Goal: Task Accomplishment & Management: Manage account settings

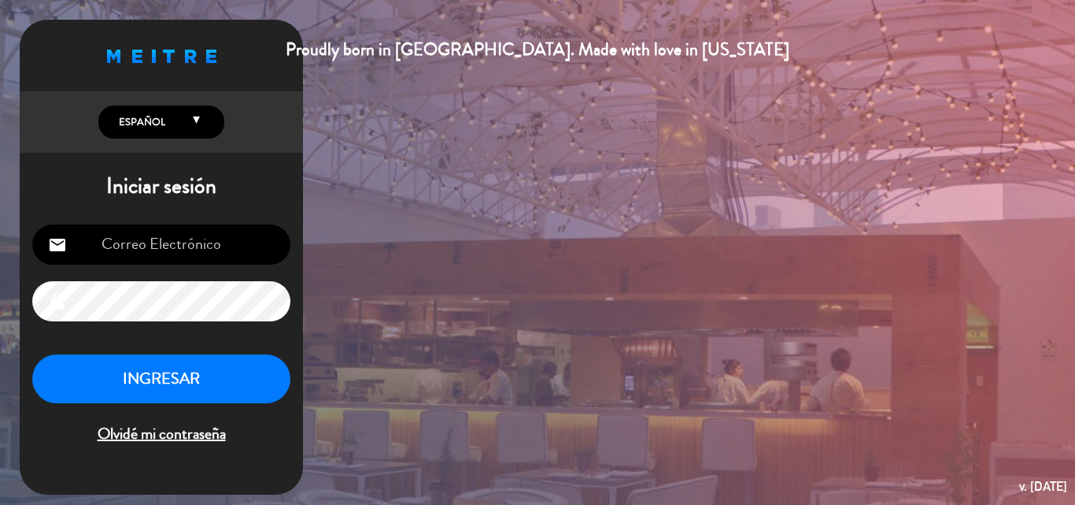
type input "[PERSON_NAME][EMAIL_ADDRESS][DOMAIN_NAME]"
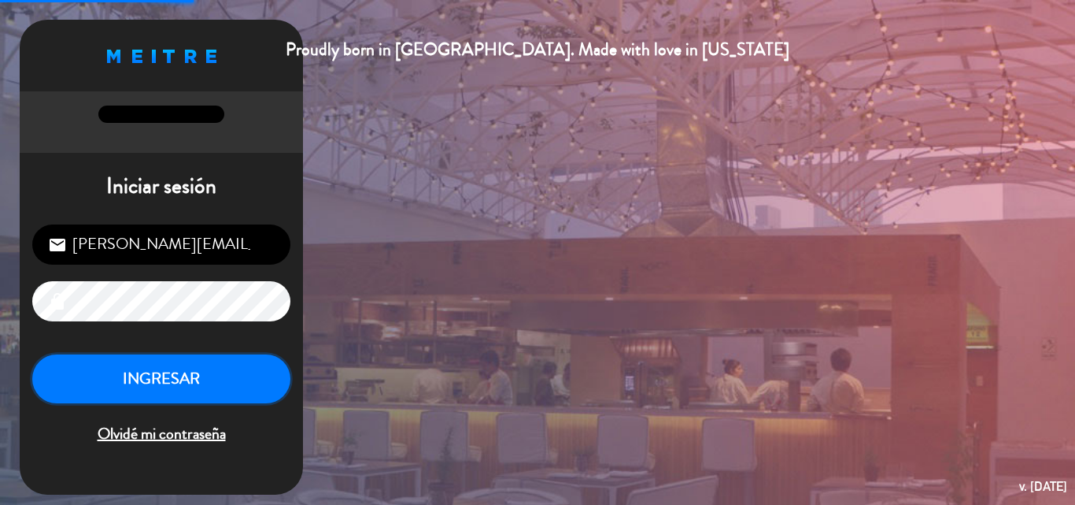
click at [129, 384] on button "INGRESAR" at bounding box center [161, 379] width 258 height 50
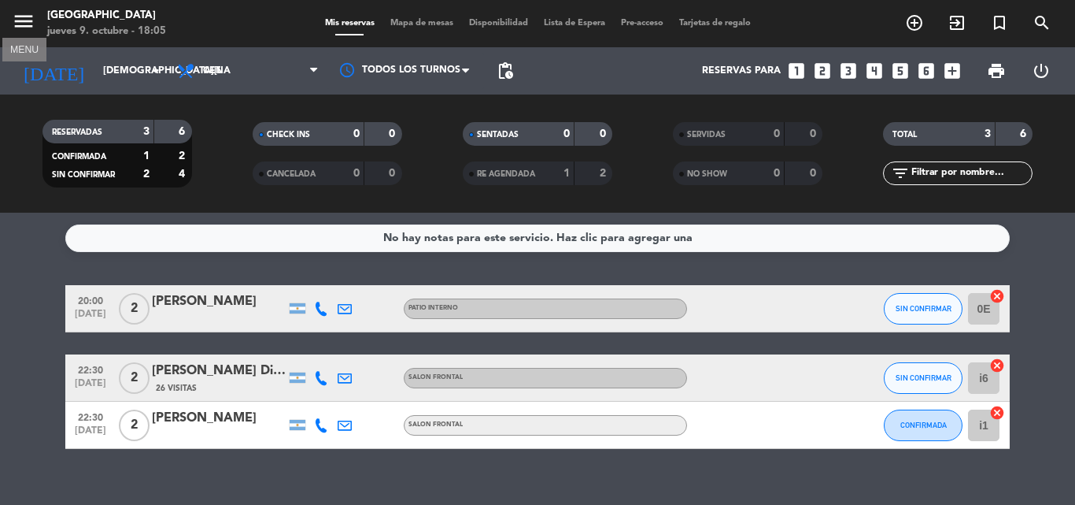
click at [19, 21] on icon "menu" at bounding box center [24, 21] width 24 height 24
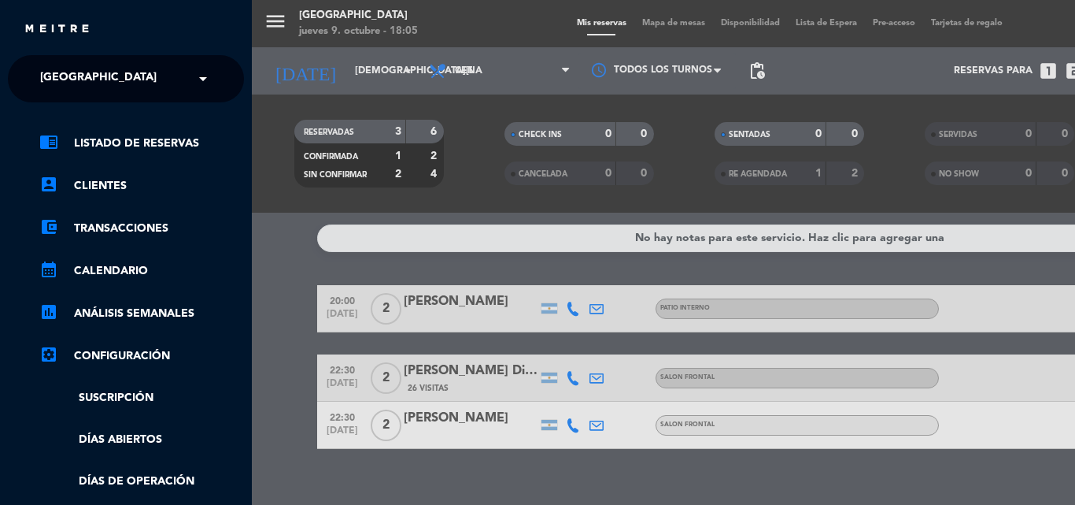
click at [130, 75] on div "× [GEOGRAPHIC_DATA]" at bounding box center [107, 78] width 146 height 33
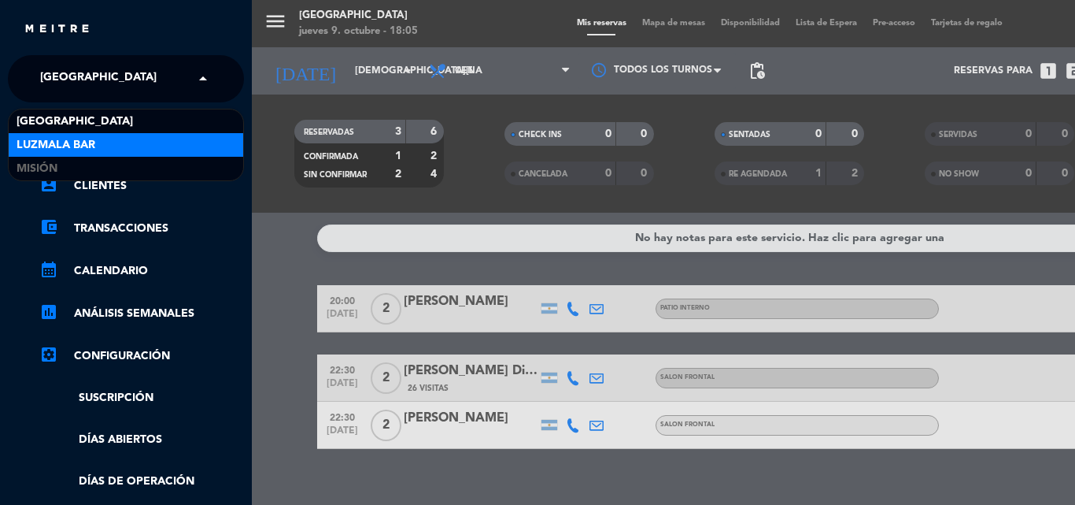
click at [85, 142] on span "Luzmala Bar" at bounding box center [56, 145] width 79 height 18
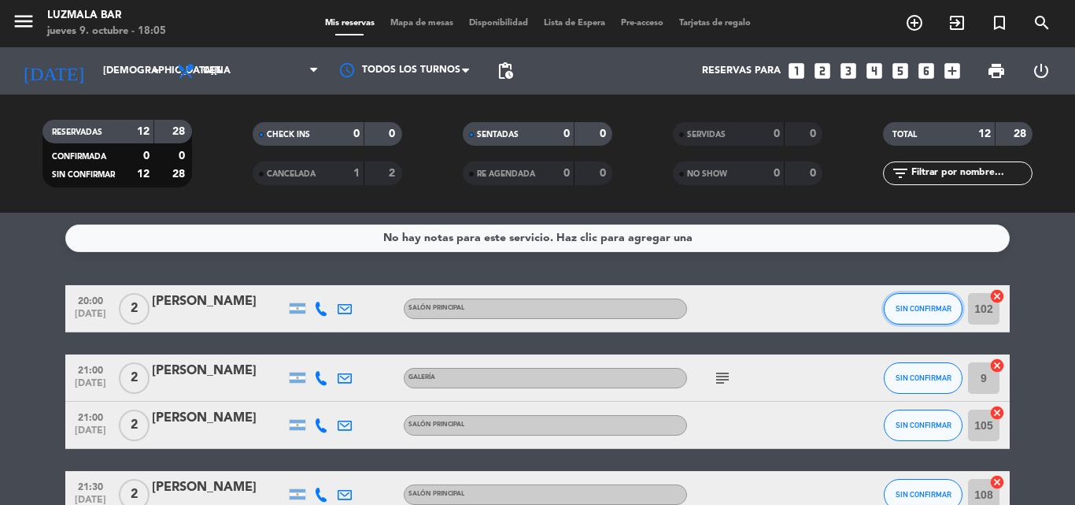
click at [902, 305] on span "SIN CONFIRMAR" at bounding box center [924, 308] width 56 height 9
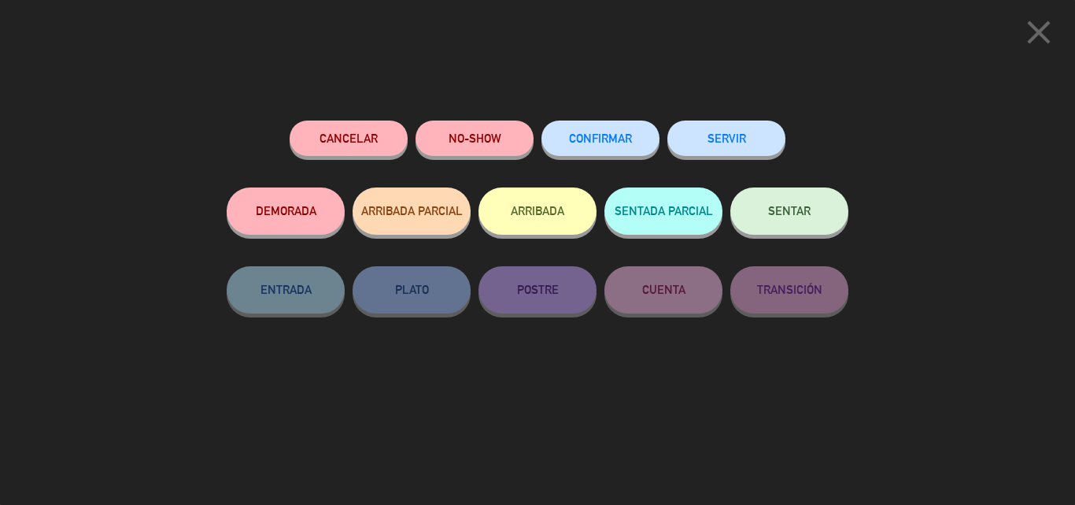
click at [582, 140] on span "CONFIRMAR" at bounding box center [600, 137] width 63 height 13
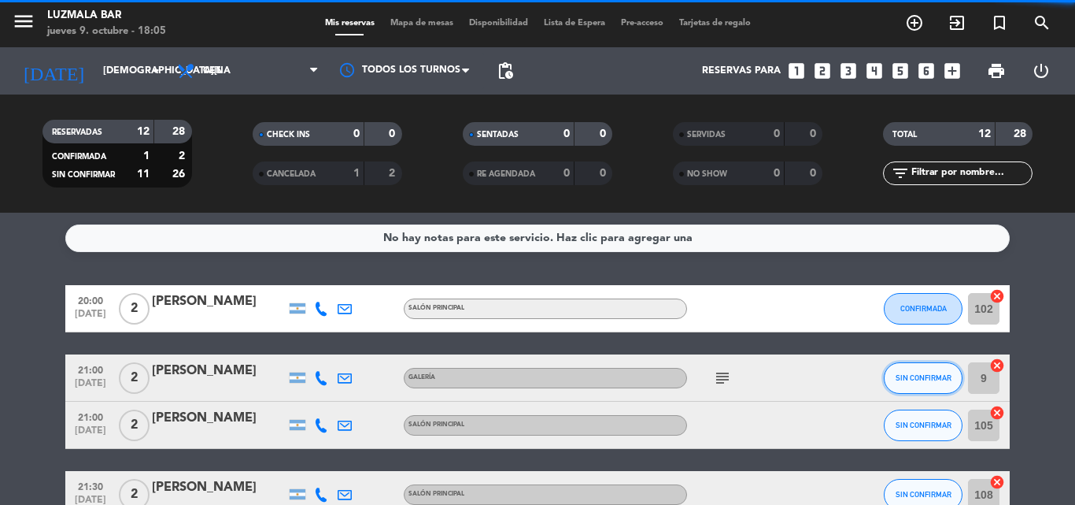
click at [914, 376] on span "SIN CONFIRMAR" at bounding box center [924, 377] width 56 height 9
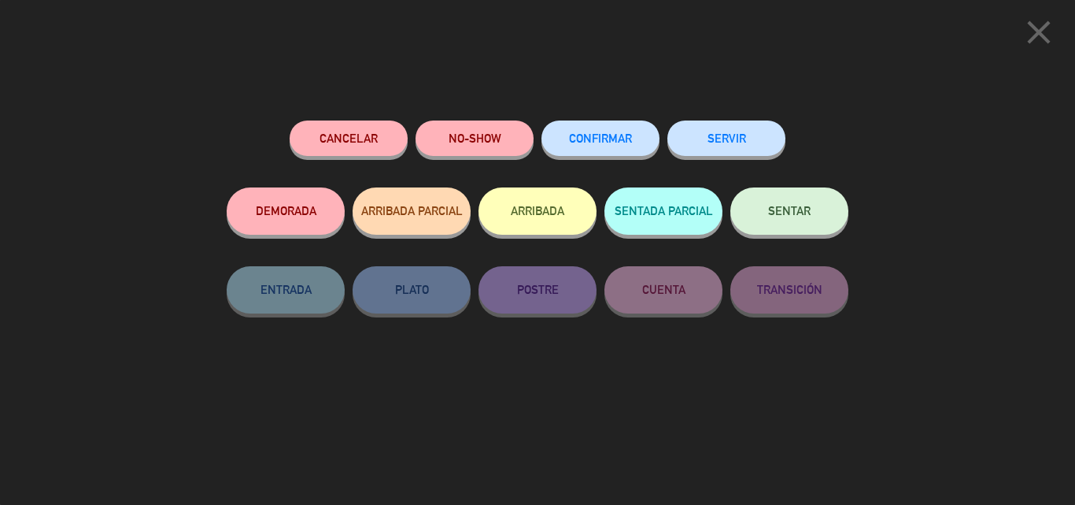
click at [593, 138] on span "CONFIRMAR" at bounding box center [600, 137] width 63 height 13
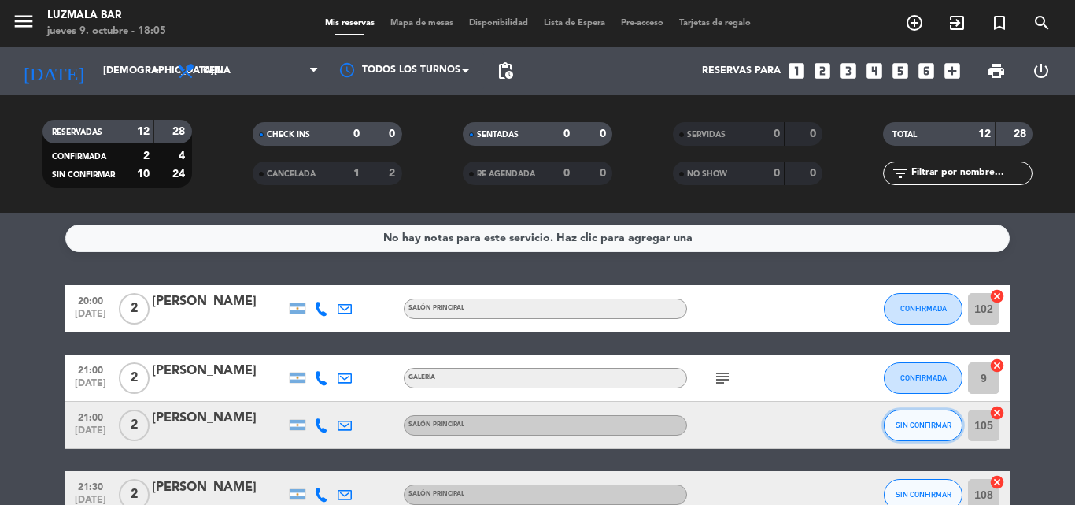
click at [914, 421] on span "SIN CONFIRMAR" at bounding box center [924, 424] width 56 height 9
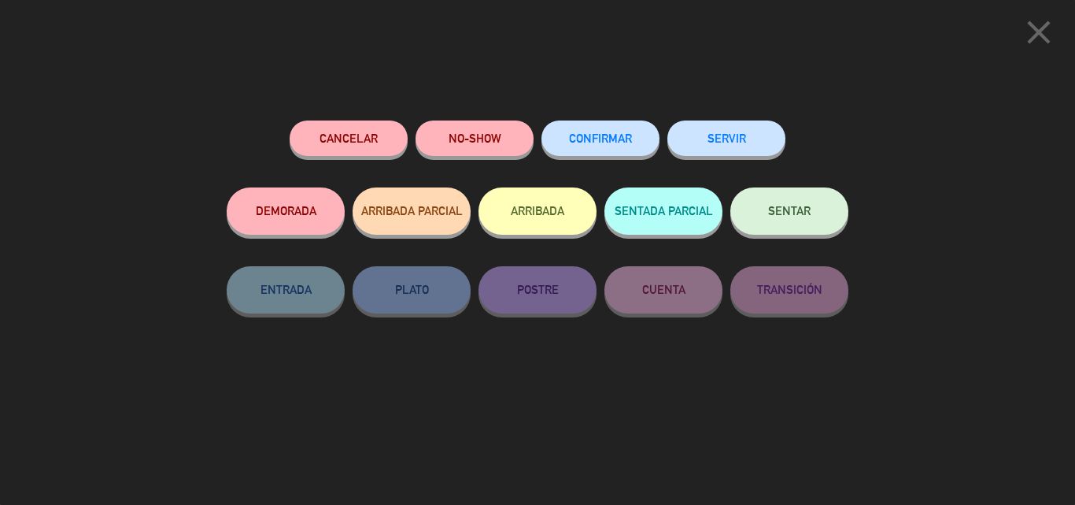
click at [610, 139] on span "CONFIRMAR" at bounding box center [600, 137] width 63 height 13
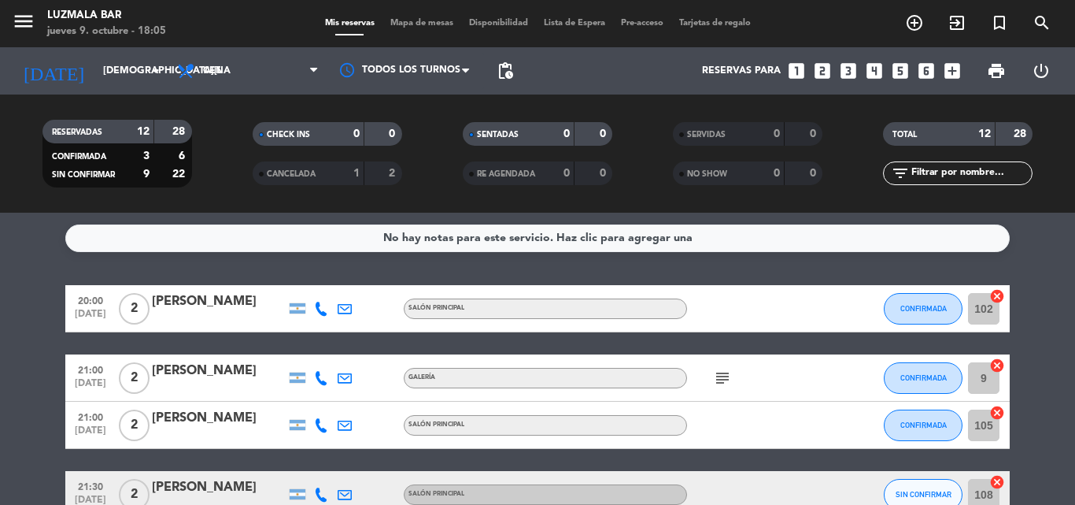
click at [723, 382] on icon "subject" at bounding box center [722, 377] width 19 height 19
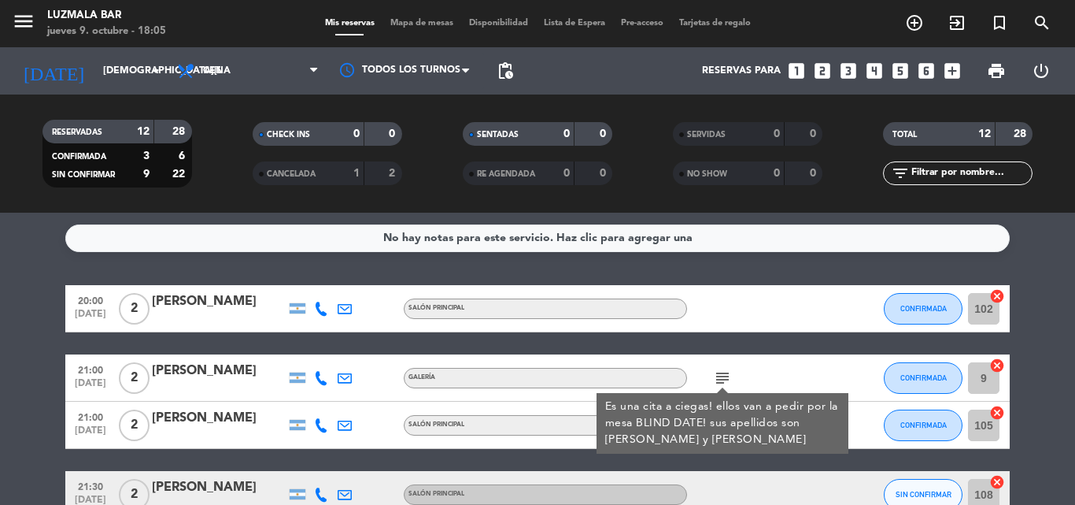
click at [790, 305] on div at bounding box center [758, 308] width 142 height 46
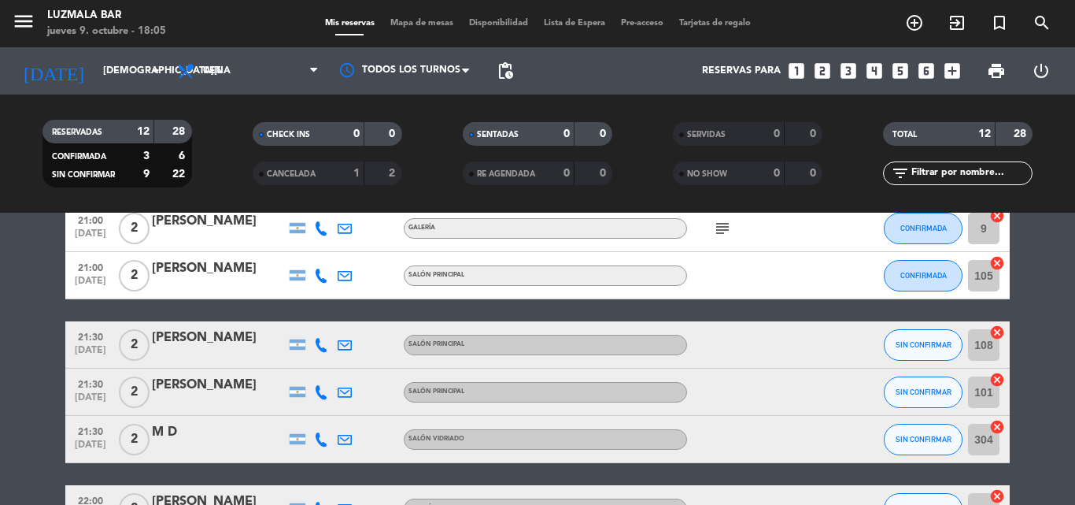
scroll to position [157, 0]
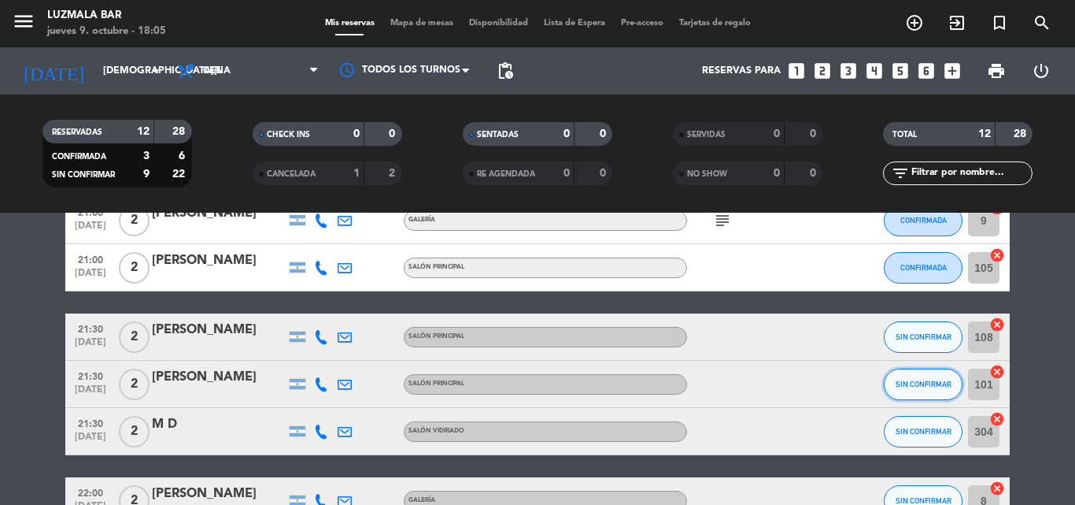
click at [906, 381] on span "SIN CONFIRMAR" at bounding box center [924, 383] width 56 height 9
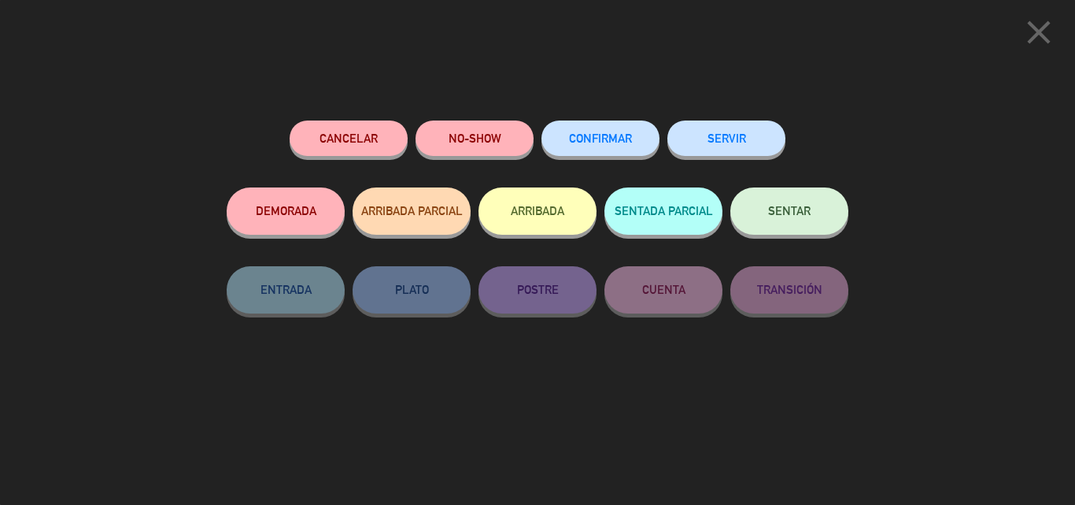
click at [599, 139] on span "CONFIRMAR" at bounding box center [600, 137] width 63 height 13
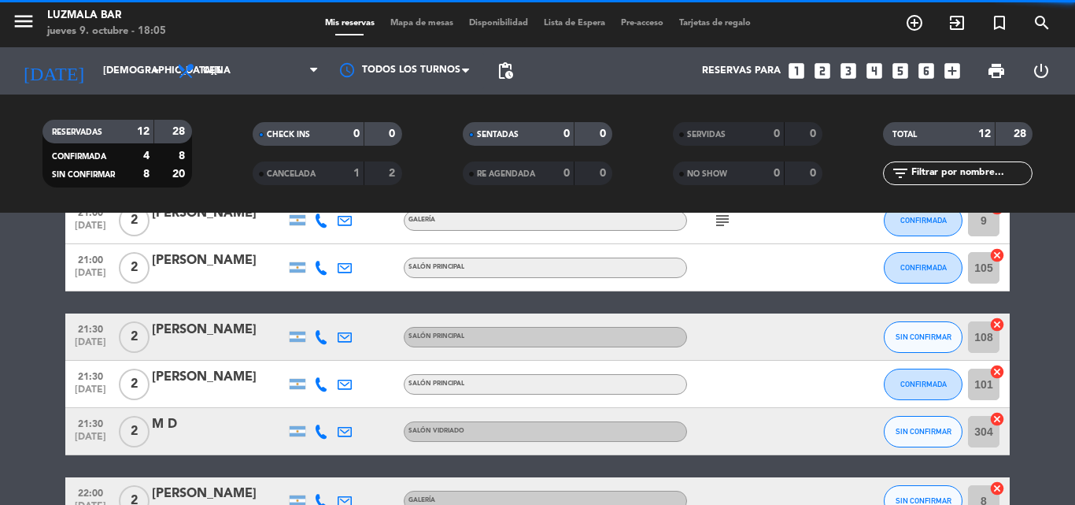
click at [909, 437] on button "SIN CONFIRMAR" at bounding box center [923, 431] width 79 height 31
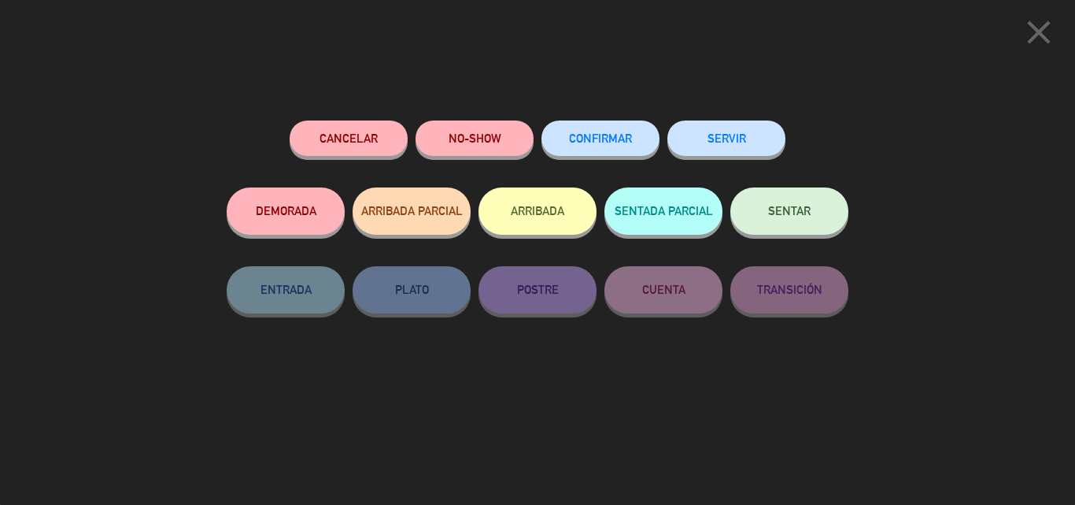
click at [601, 131] on button "CONFIRMAR" at bounding box center [601, 137] width 118 height 35
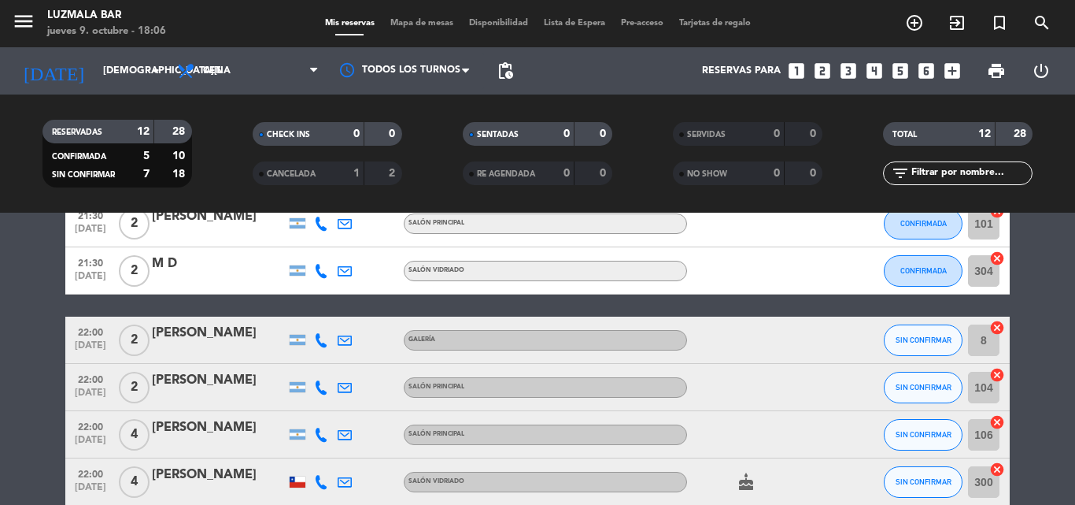
scroll to position [315, 0]
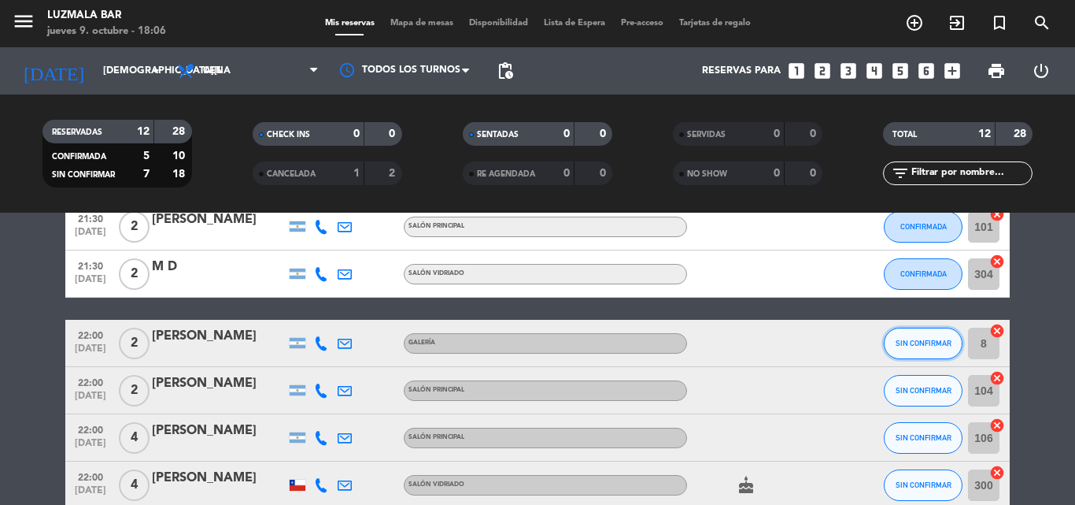
click at [924, 342] on span "SIN CONFIRMAR" at bounding box center [924, 343] width 56 height 9
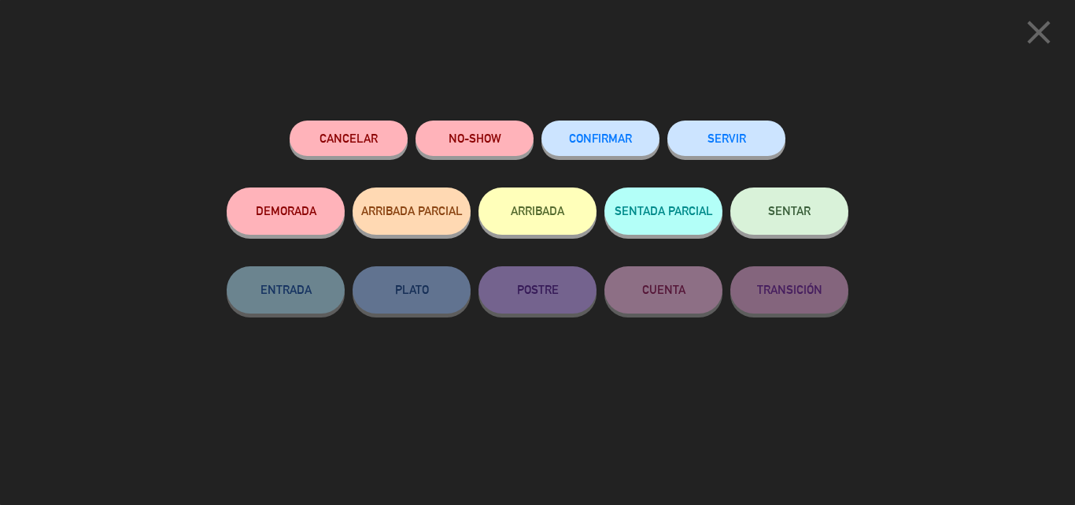
click at [610, 146] on button "CONFIRMAR" at bounding box center [601, 137] width 118 height 35
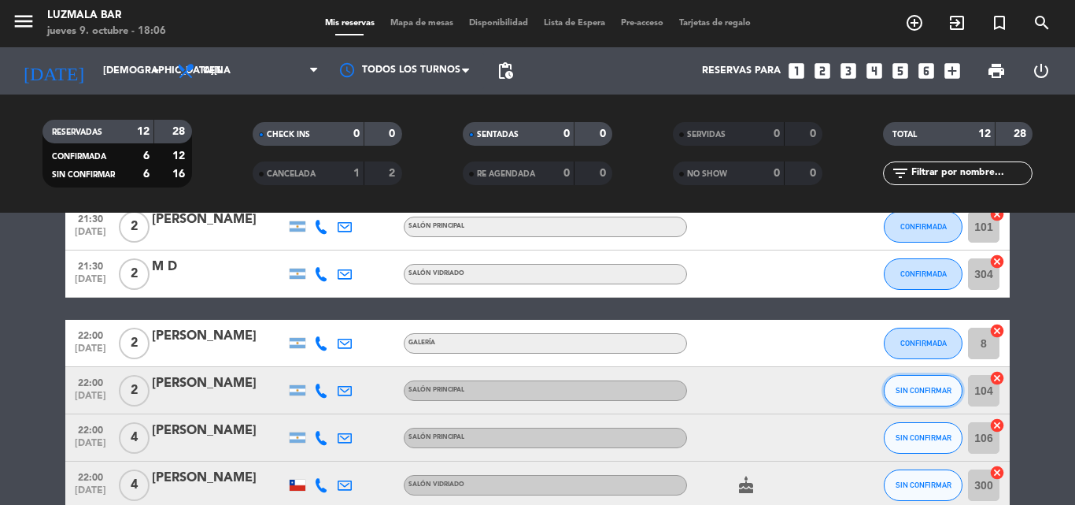
click at [908, 388] on span "SIN CONFIRMAR" at bounding box center [924, 390] width 56 height 9
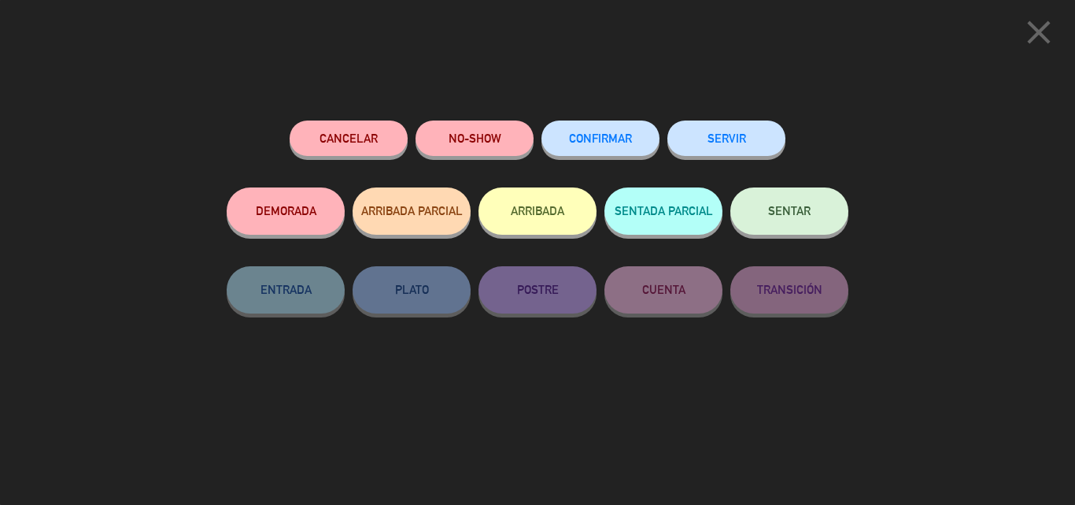
click at [615, 137] on span "CONFIRMAR" at bounding box center [600, 137] width 63 height 13
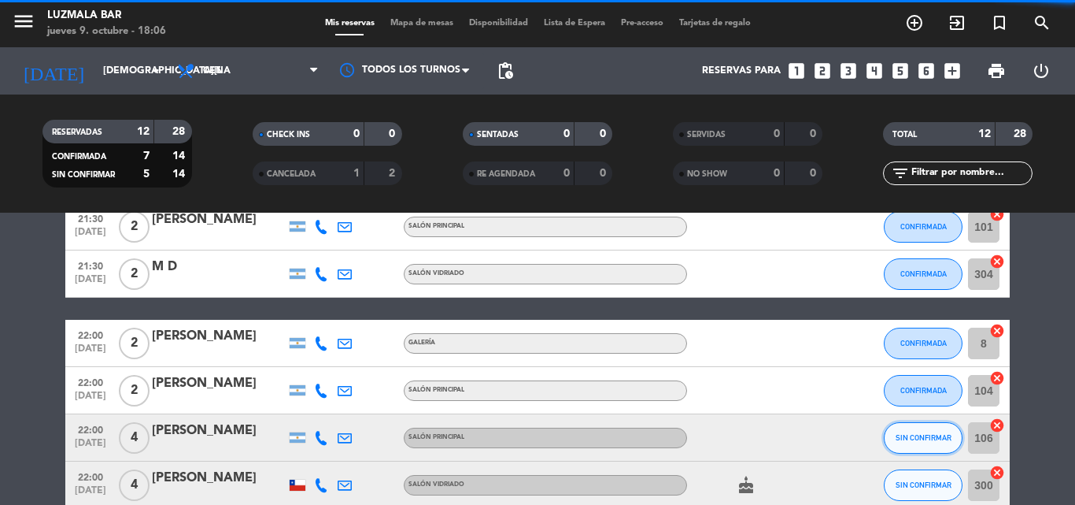
click at [915, 435] on span "SIN CONFIRMAR" at bounding box center [924, 437] width 56 height 9
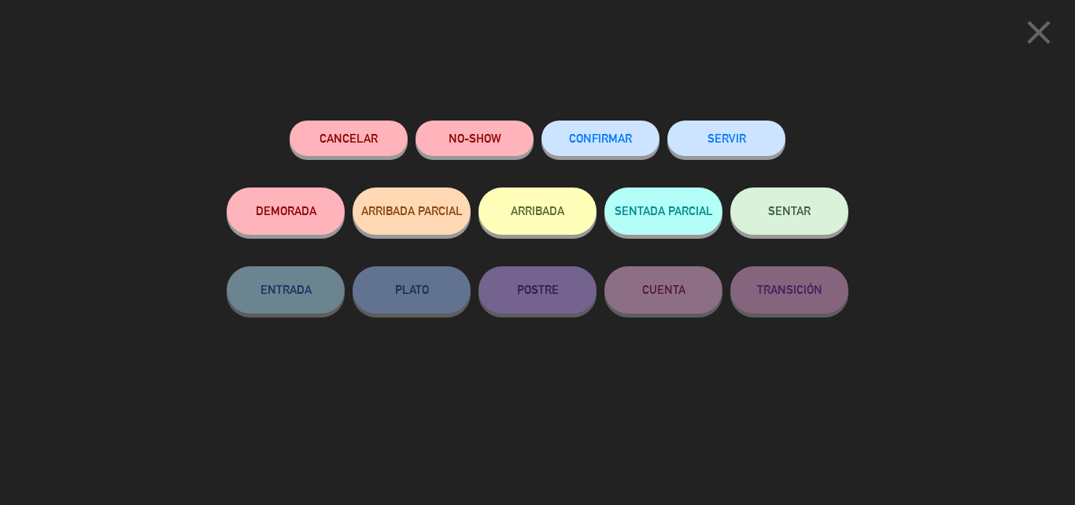
click at [599, 135] on span "CONFIRMAR" at bounding box center [600, 137] width 63 height 13
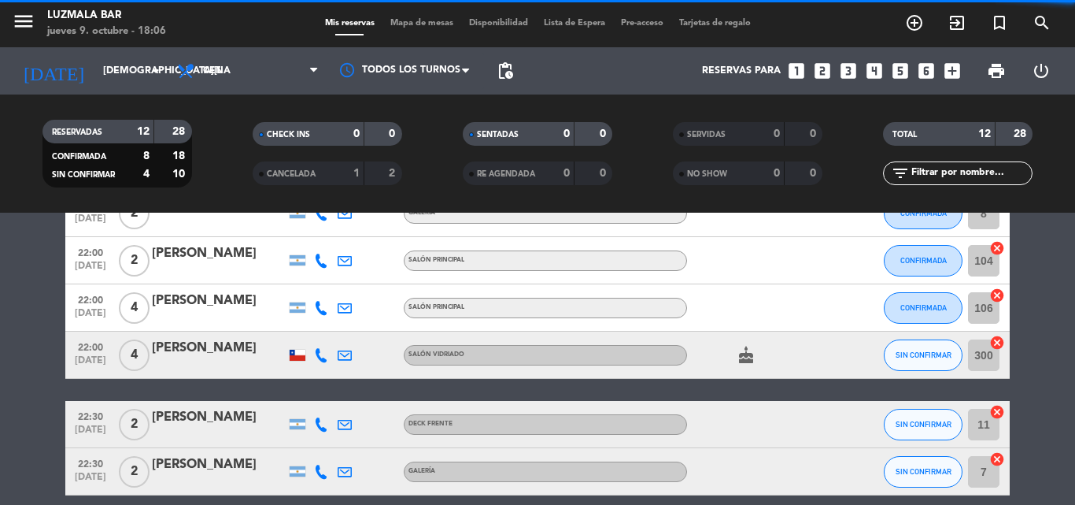
scroll to position [472, 0]
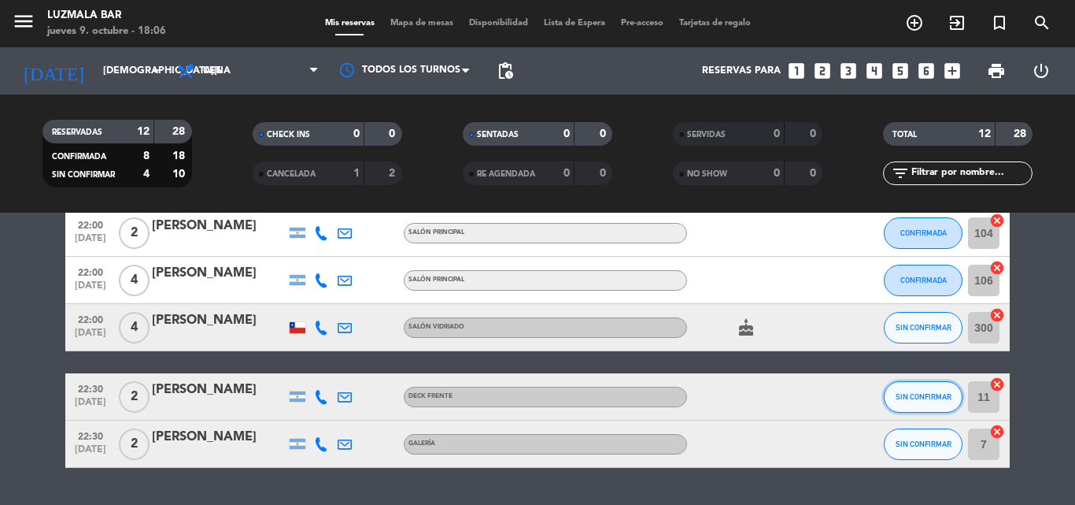
click at [926, 392] on span "SIN CONFIRMAR" at bounding box center [924, 396] width 56 height 9
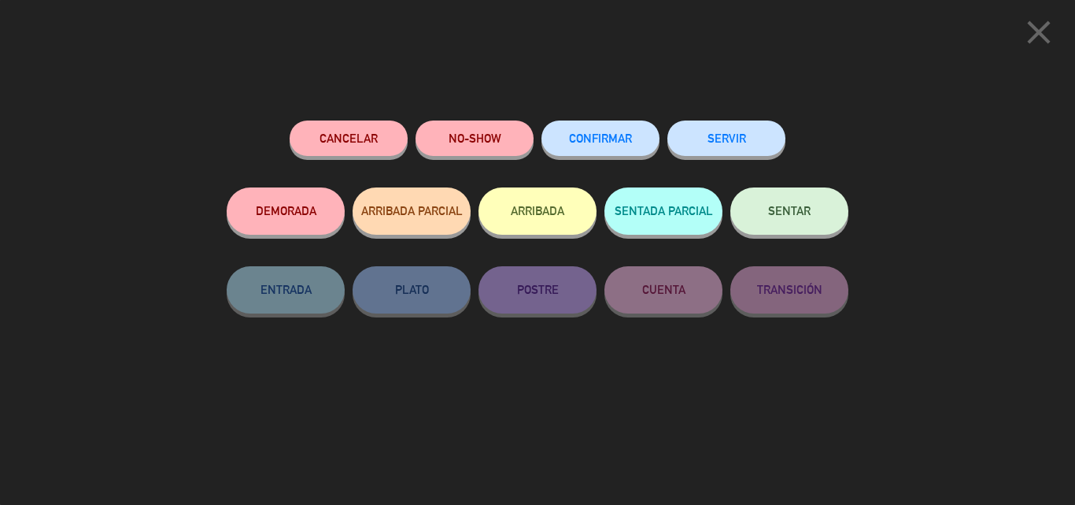
click at [594, 139] on span "CONFIRMAR" at bounding box center [600, 137] width 63 height 13
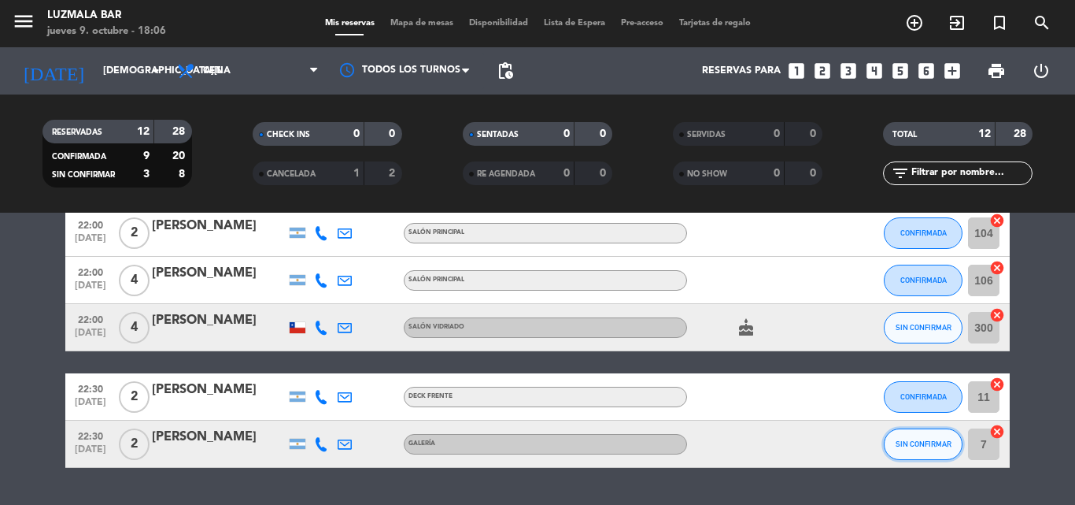
click at [933, 443] on span "SIN CONFIRMAR" at bounding box center [924, 443] width 56 height 9
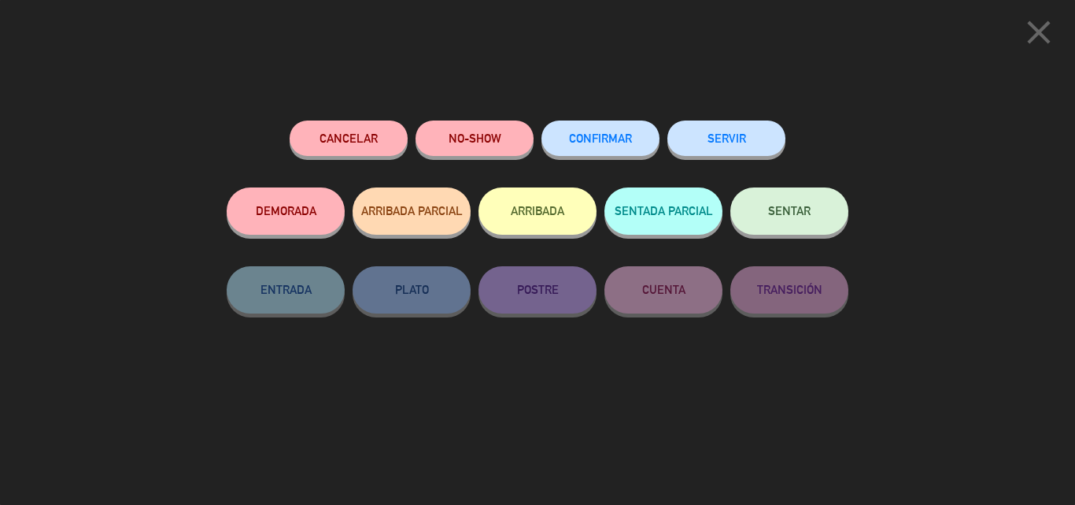
click at [601, 145] on button "CONFIRMAR" at bounding box center [601, 137] width 118 height 35
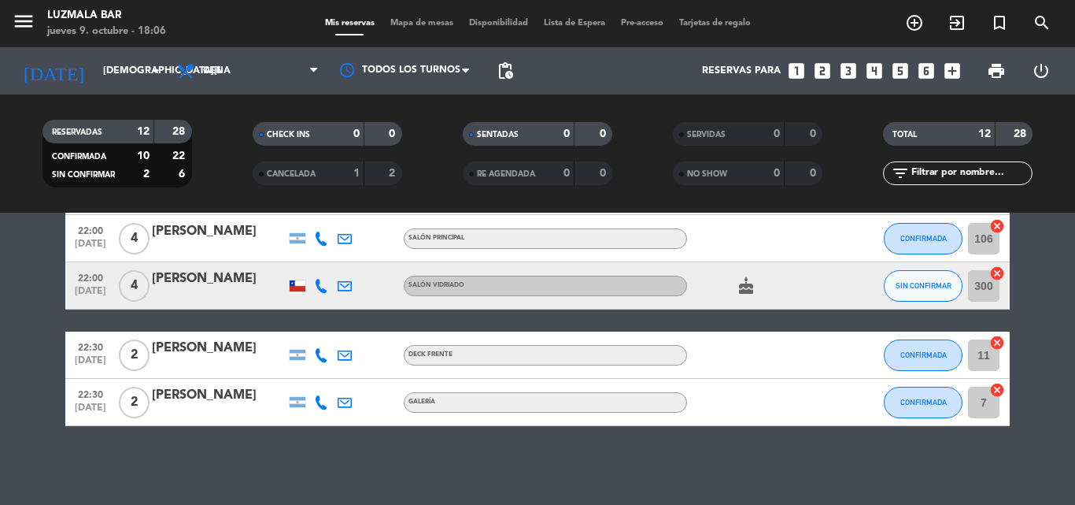
scroll to position [435, 0]
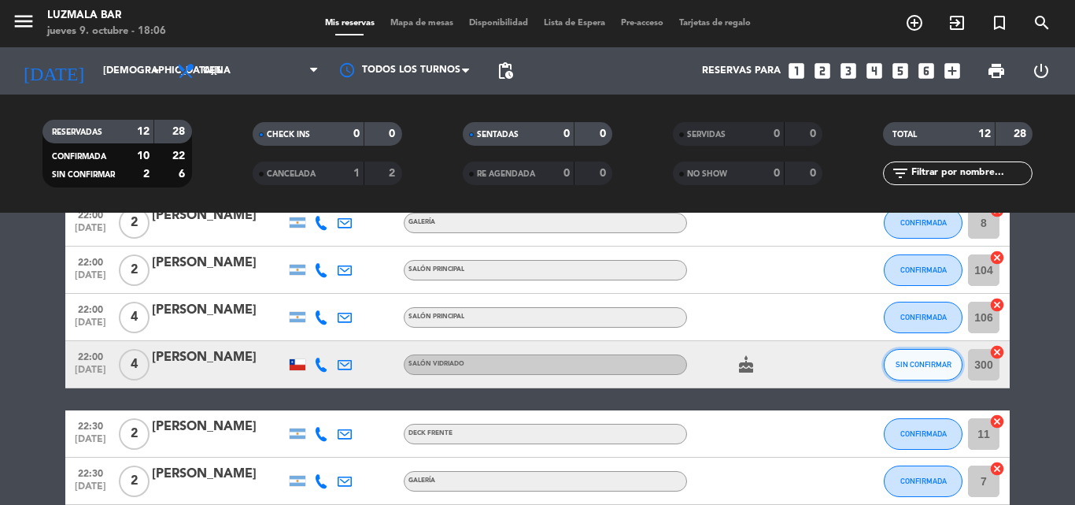
click at [914, 366] on span "SIN CONFIRMAR" at bounding box center [924, 364] width 56 height 9
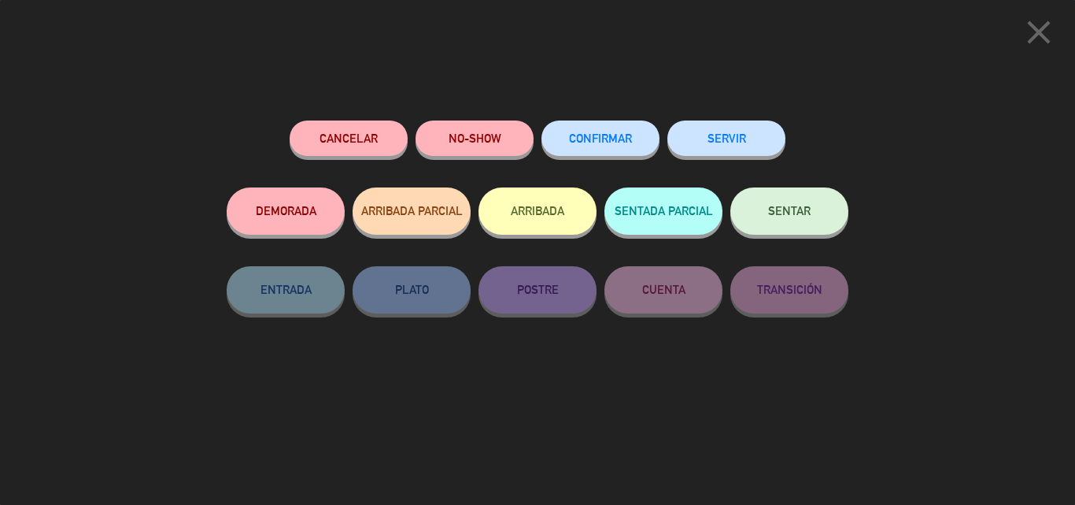
click at [608, 137] on span "CONFIRMAR" at bounding box center [600, 137] width 63 height 13
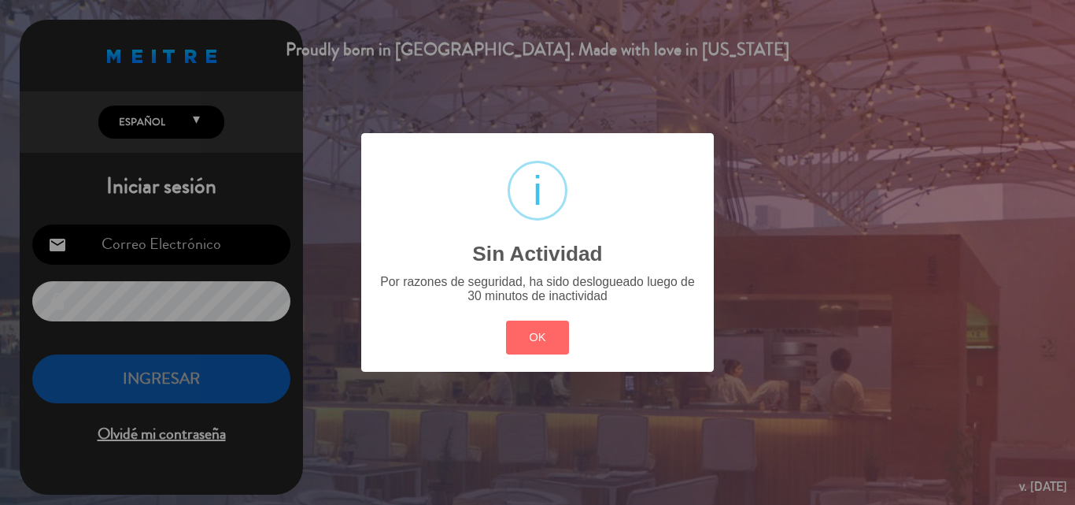
type input "[PERSON_NAME][EMAIL_ADDRESS][DOMAIN_NAME]"
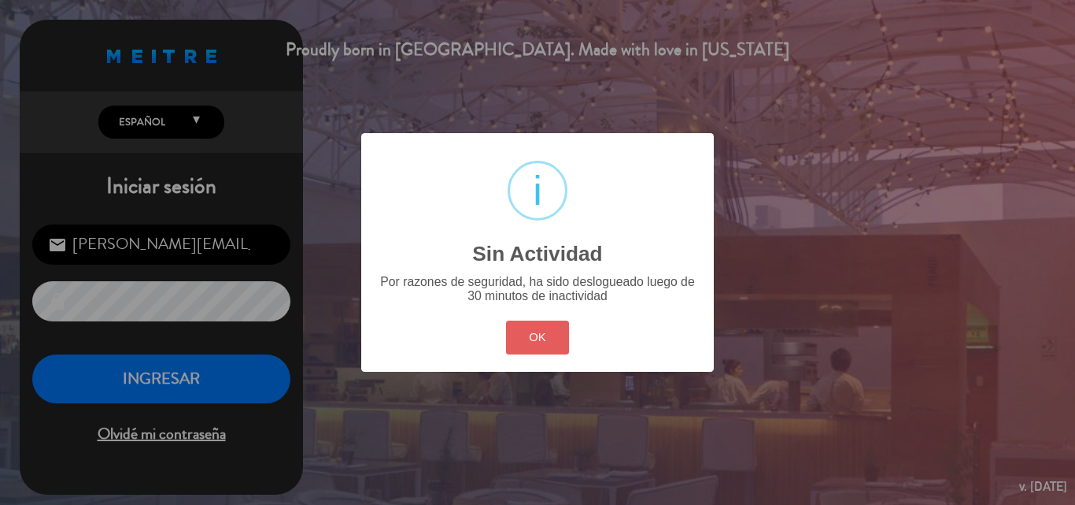
click at [550, 329] on button "OK" at bounding box center [538, 337] width 64 height 34
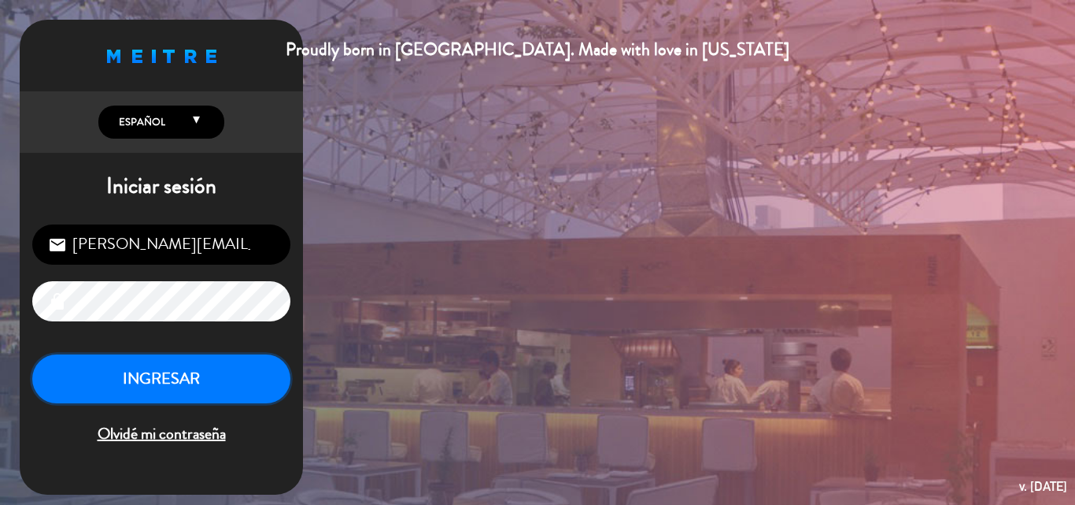
click at [230, 402] on button "INGRESAR" at bounding box center [161, 379] width 258 height 50
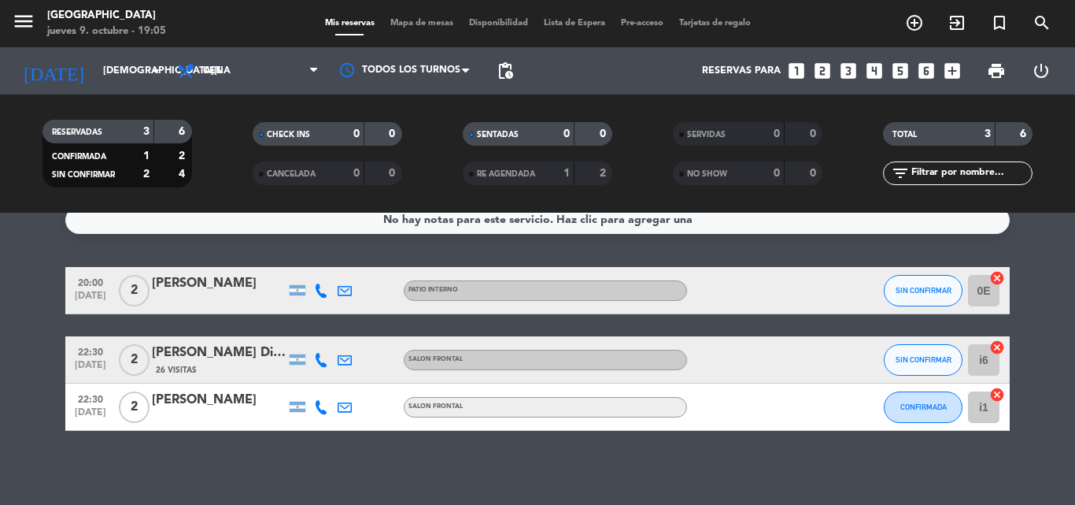
scroll to position [23, 0]
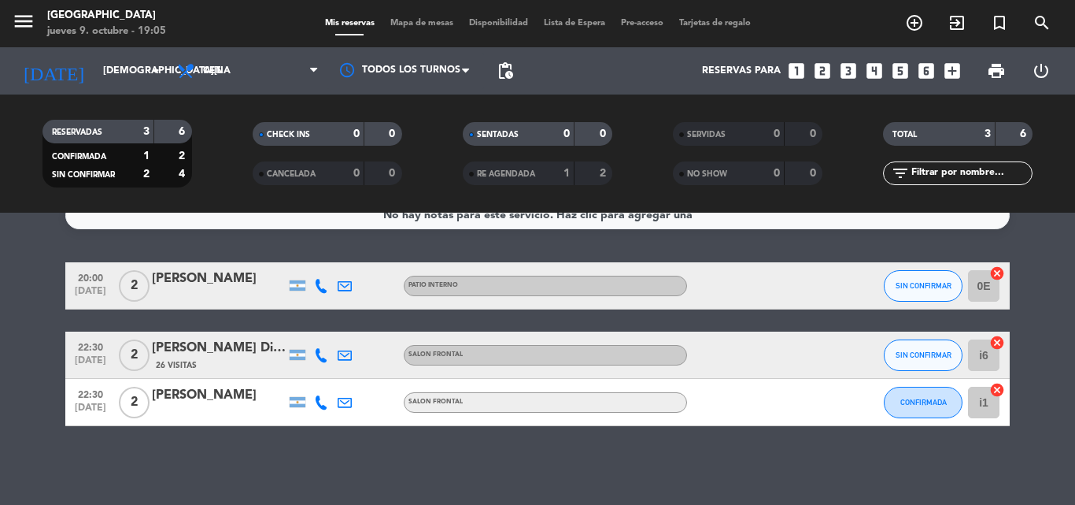
click at [35, 24] on span "menu" at bounding box center [29, 24] width 35 height 37
click at [36, 18] on span "menu" at bounding box center [29, 24] width 35 height 37
click at [28, 20] on icon "menu" at bounding box center [24, 21] width 24 height 24
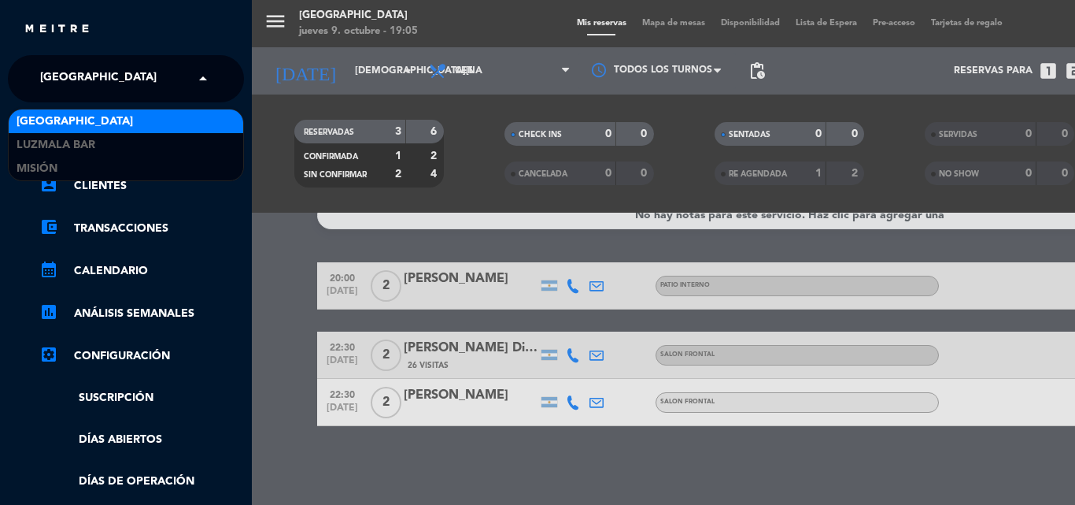
click at [182, 80] on input "text" at bounding box center [127, 79] width 192 height 35
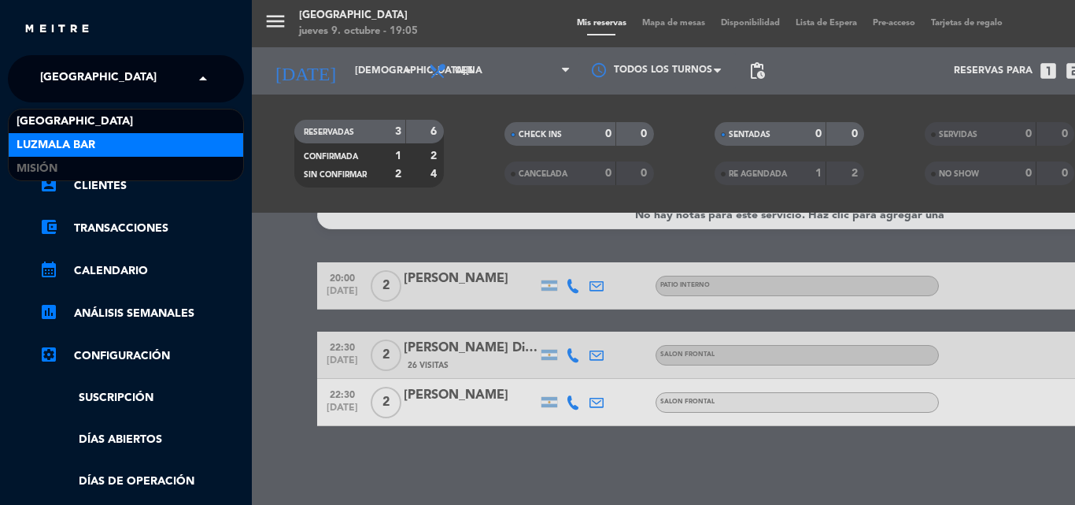
click at [117, 146] on div "Luzmala Bar" at bounding box center [126, 145] width 235 height 24
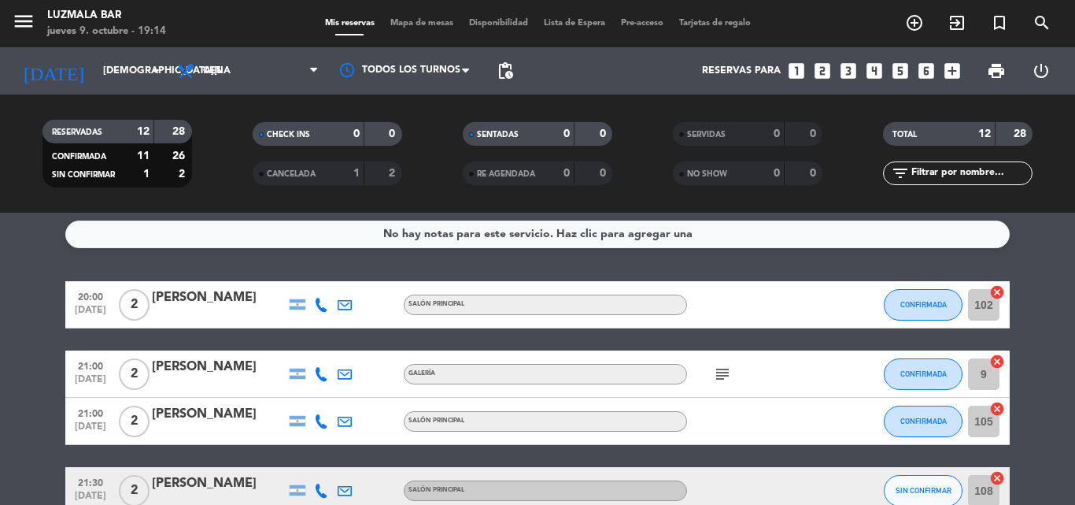
scroll to position [0, 0]
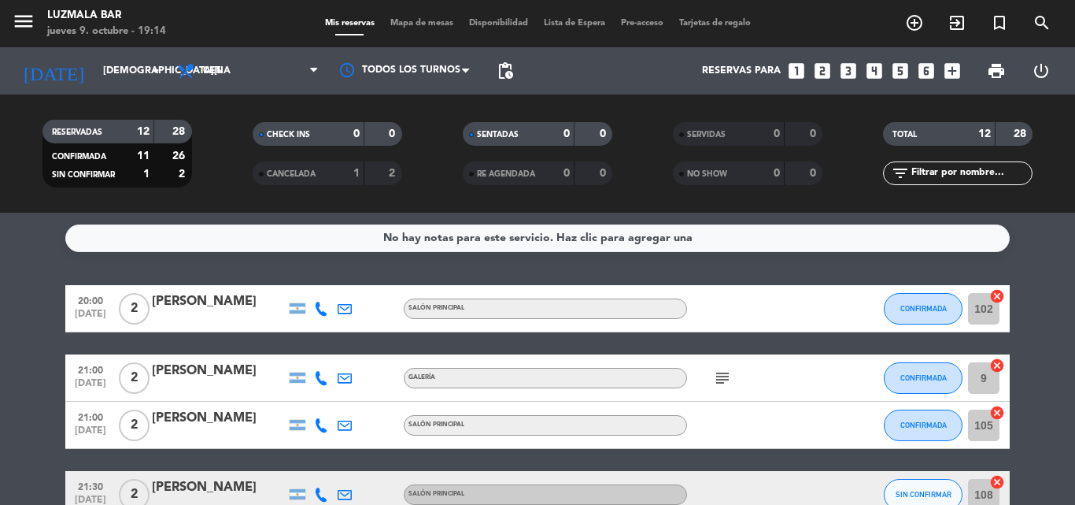
click at [723, 376] on icon "subject" at bounding box center [722, 377] width 19 height 19
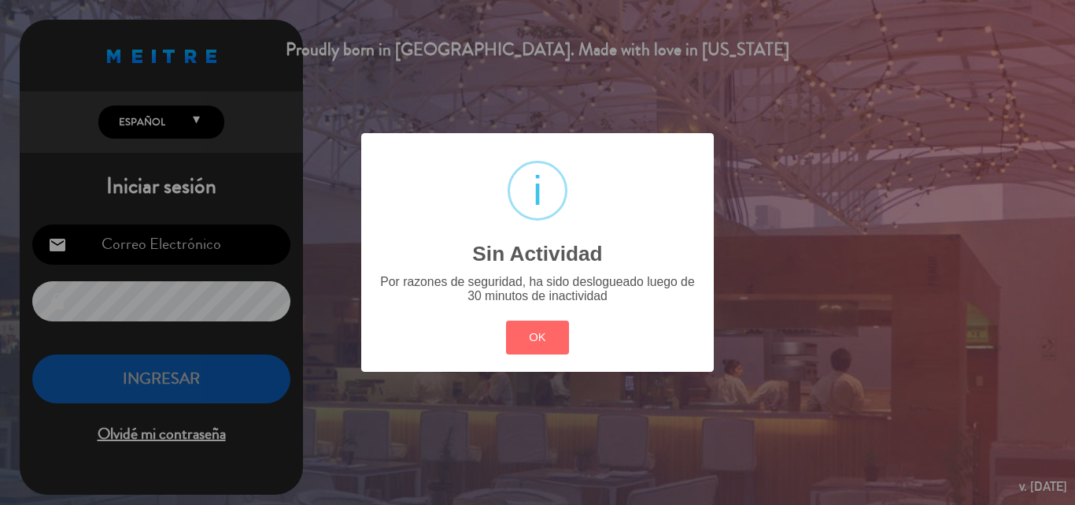
type input "[PERSON_NAME][EMAIL_ADDRESS][DOMAIN_NAME]"
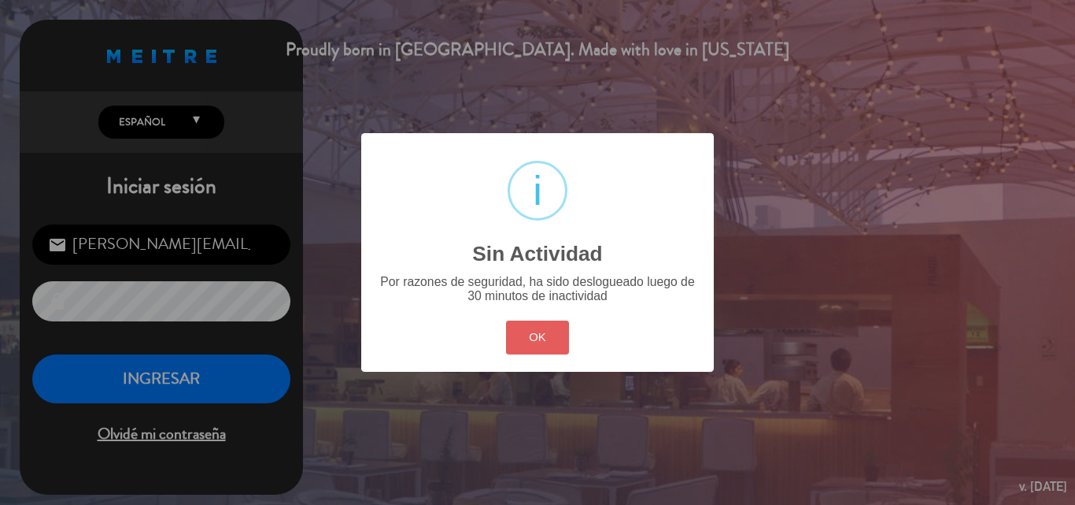
click at [513, 329] on button "OK" at bounding box center [538, 337] width 64 height 34
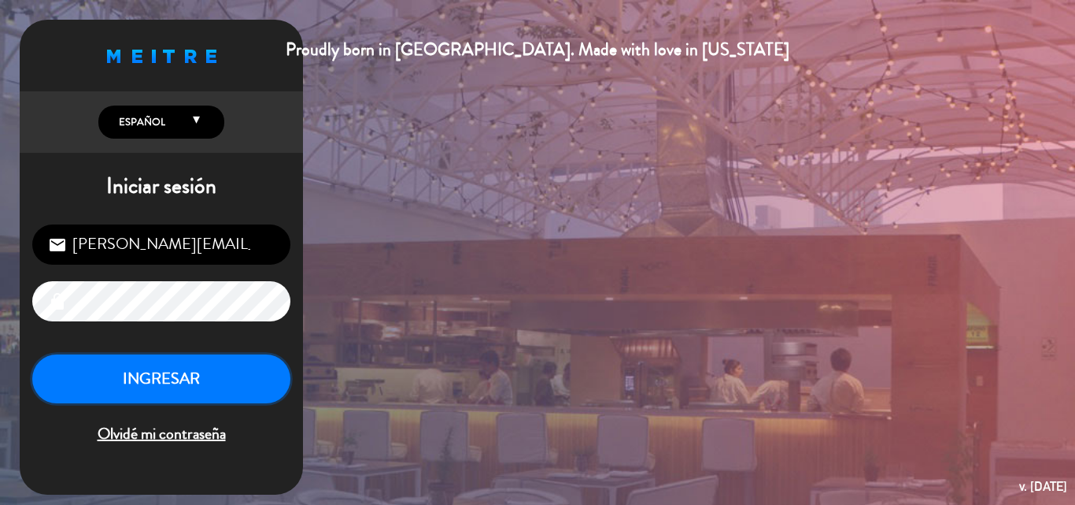
click at [209, 364] on button "INGRESAR" at bounding box center [161, 379] width 258 height 50
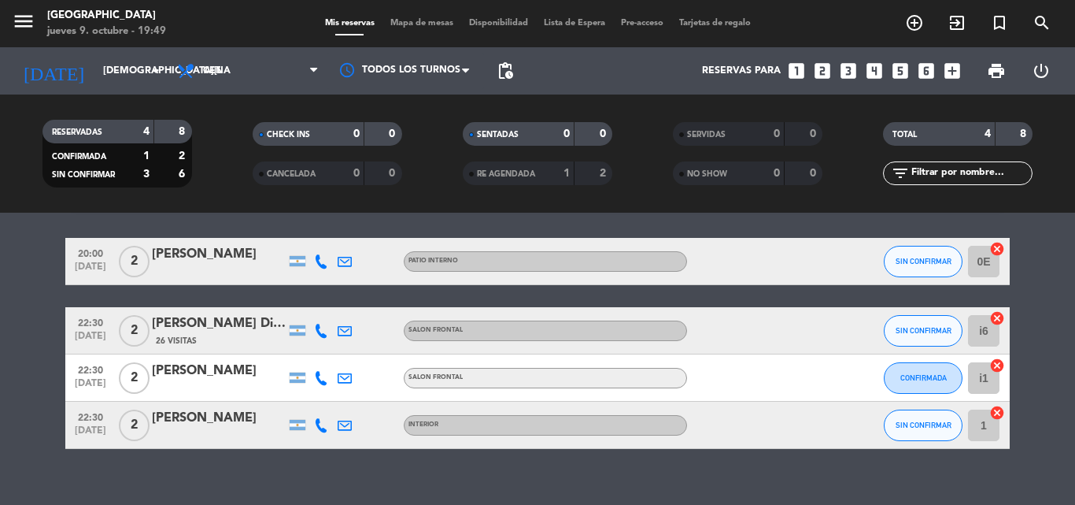
scroll to position [70, 0]
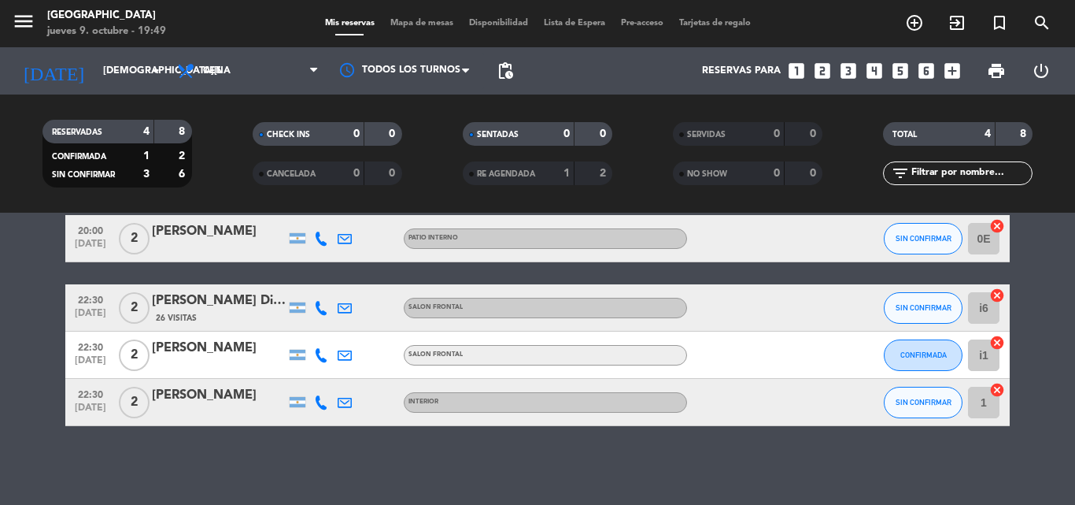
click at [40, 12] on span "menu" at bounding box center [29, 24] width 35 height 37
click at [20, 30] on icon "menu" at bounding box center [24, 21] width 24 height 24
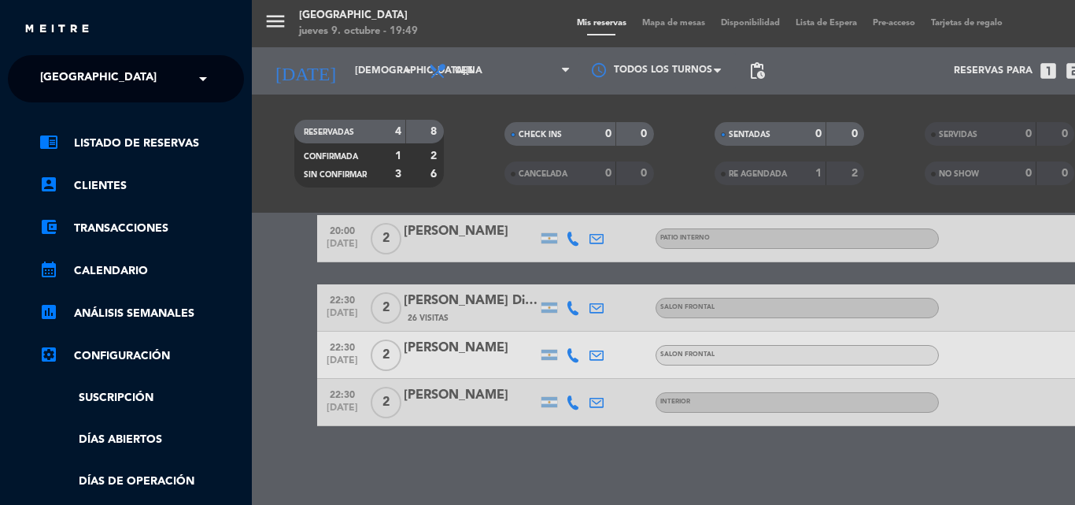
click at [76, 76] on span "[GEOGRAPHIC_DATA]" at bounding box center [98, 78] width 117 height 33
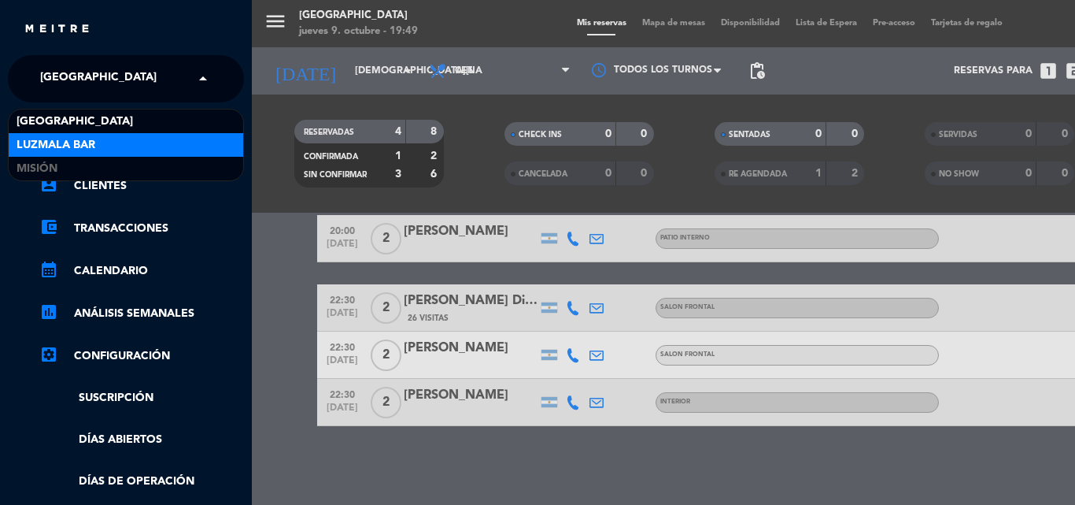
click at [90, 141] on span "Luzmala Bar" at bounding box center [56, 145] width 79 height 18
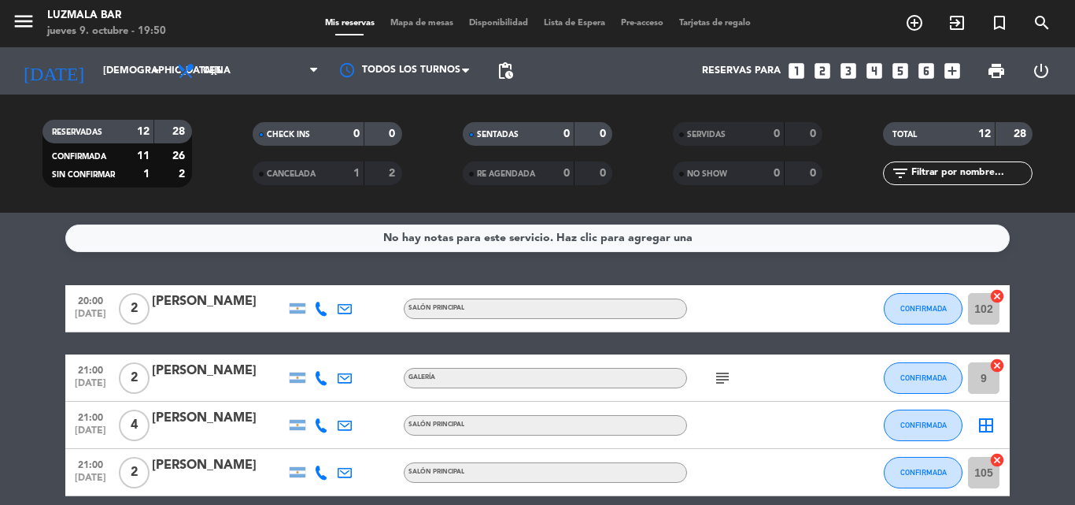
scroll to position [0, 0]
click at [95, 74] on input "[DEMOGRAPHIC_DATA][DATE]" at bounding box center [161, 70] width 133 height 27
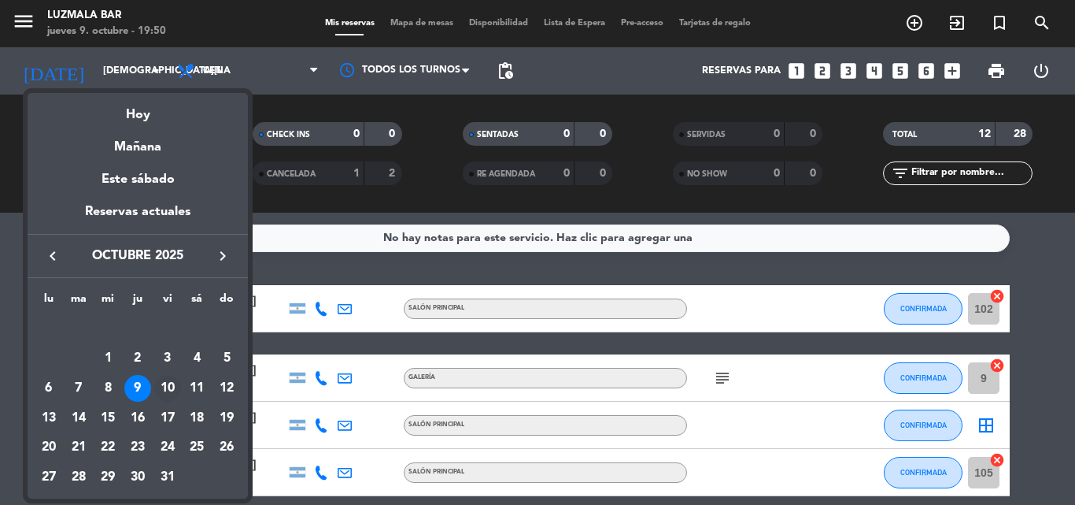
click at [172, 385] on div "10" at bounding box center [167, 388] width 27 height 27
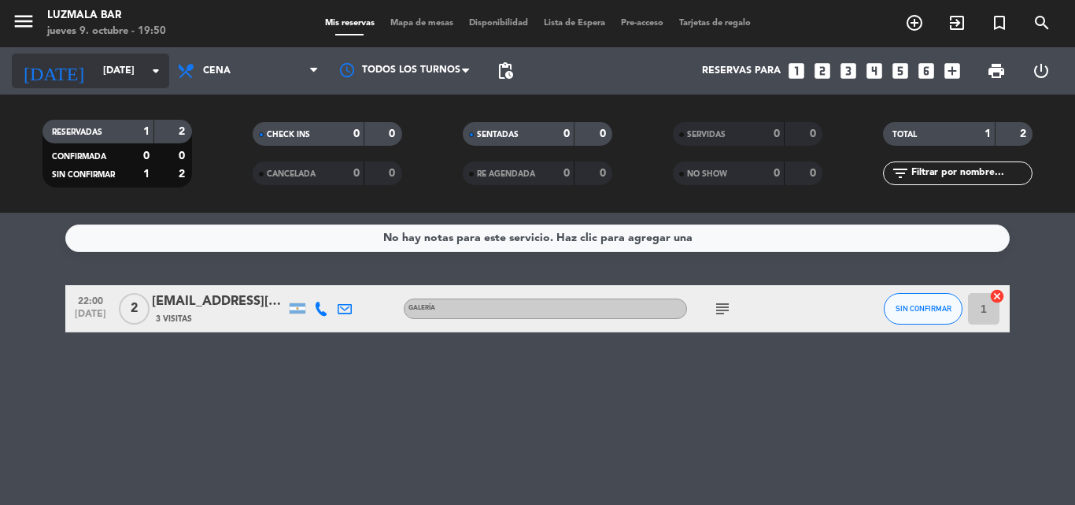
click at [95, 72] on input "[DATE]" at bounding box center [161, 70] width 133 height 27
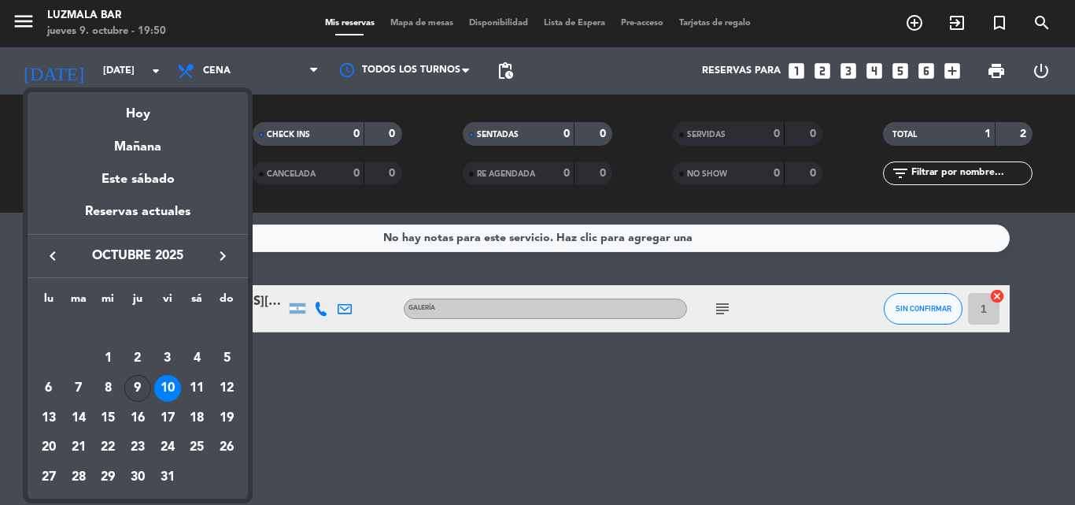
click at [140, 389] on div "9" at bounding box center [137, 388] width 27 height 27
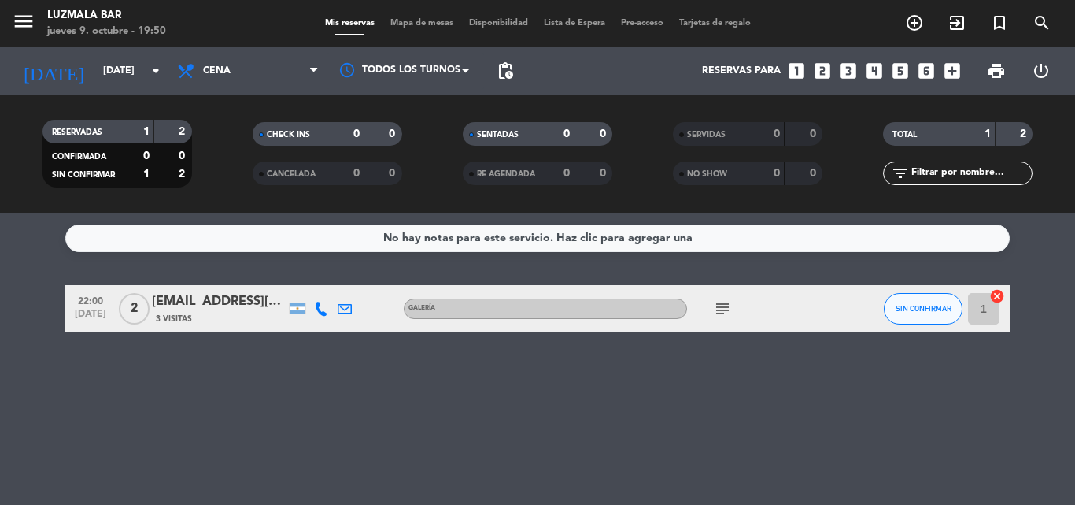
type input "[DEMOGRAPHIC_DATA][DATE]"
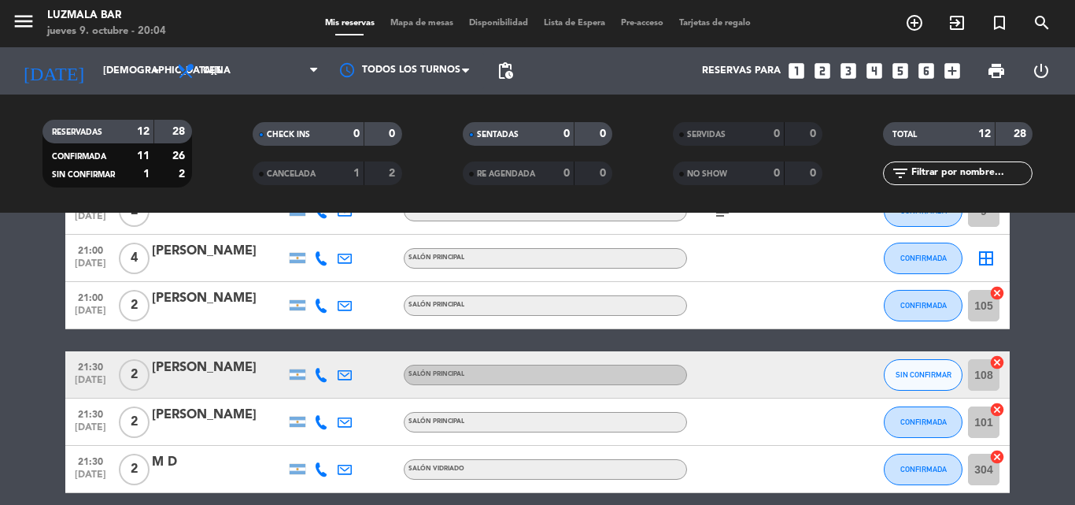
scroll to position [120, 0]
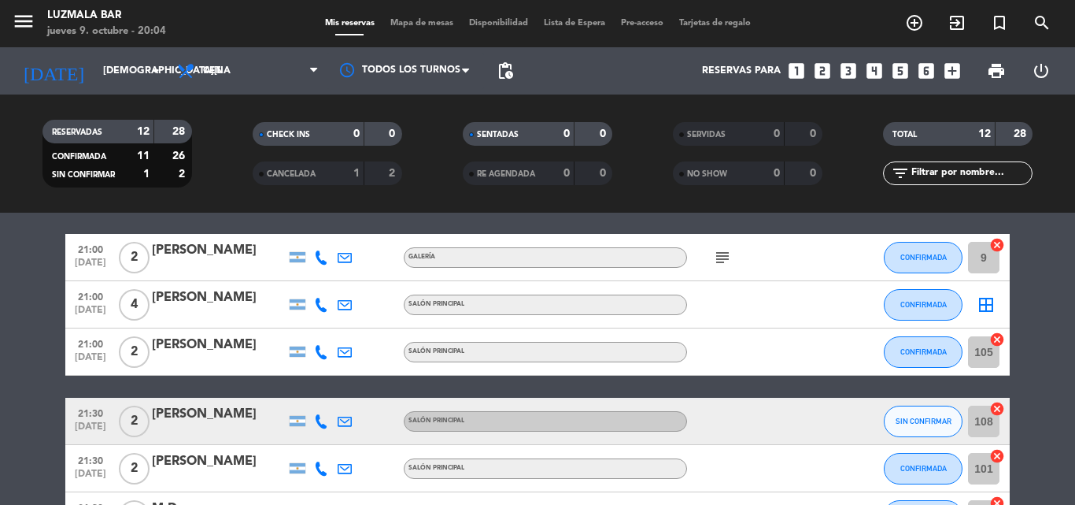
click at [723, 261] on icon "subject" at bounding box center [722, 257] width 19 height 19
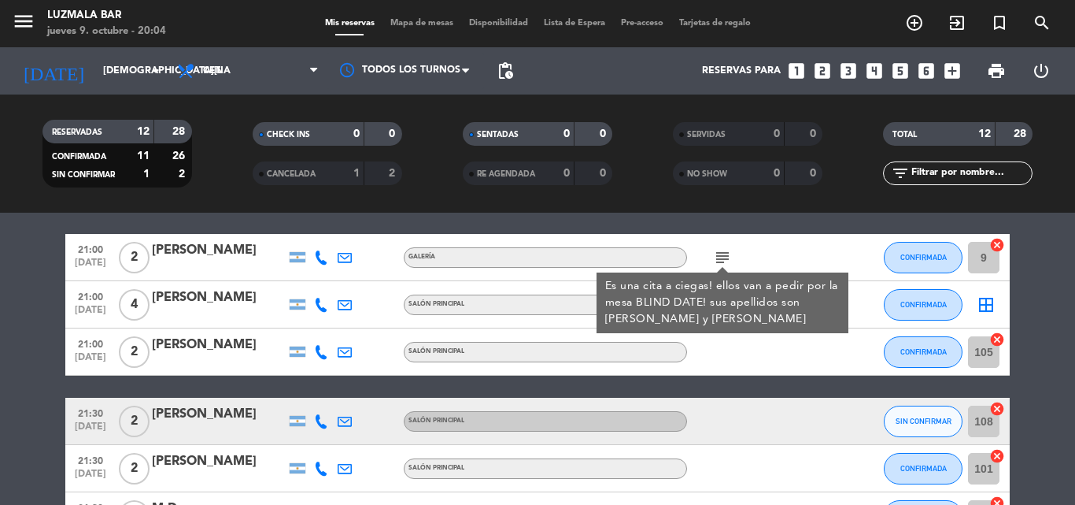
click at [757, 354] on div at bounding box center [758, 351] width 142 height 46
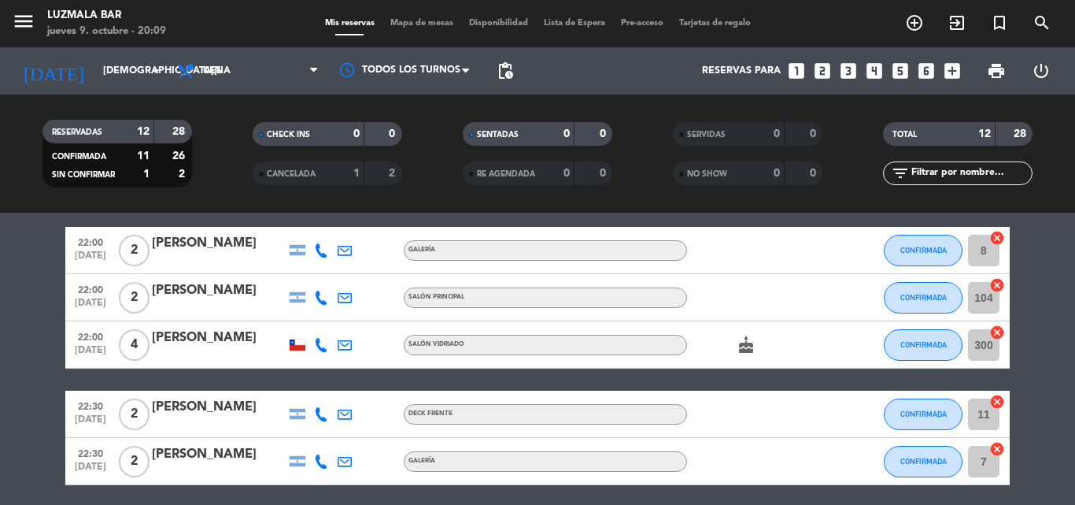
scroll to position [472, 0]
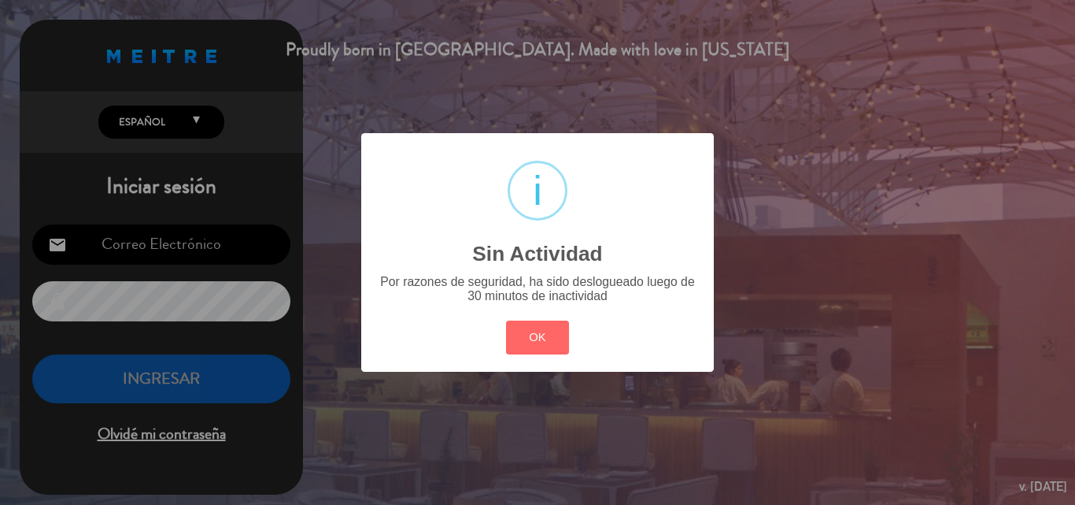
type input "[PERSON_NAME][EMAIL_ADDRESS][DOMAIN_NAME]"
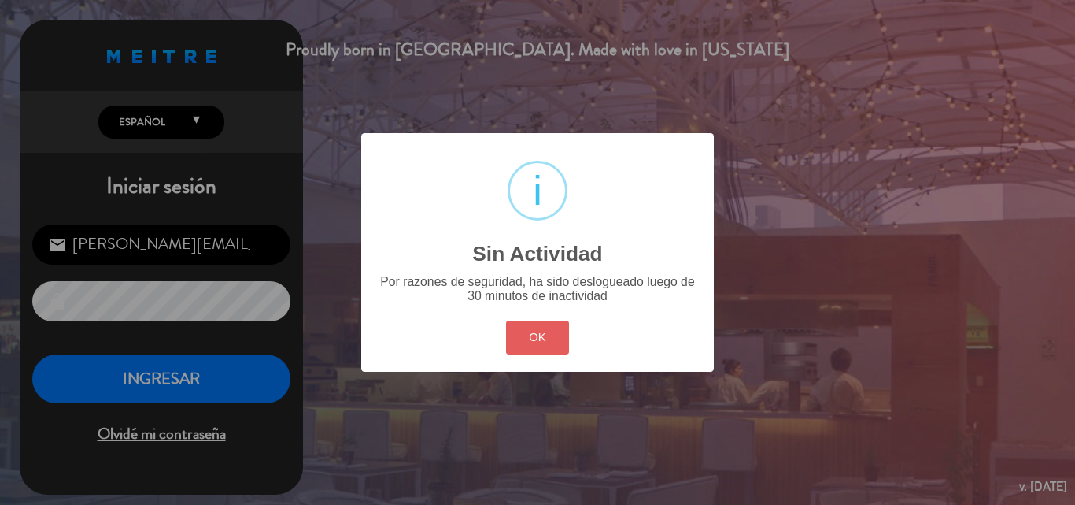
click at [516, 334] on button "OK" at bounding box center [538, 337] width 64 height 34
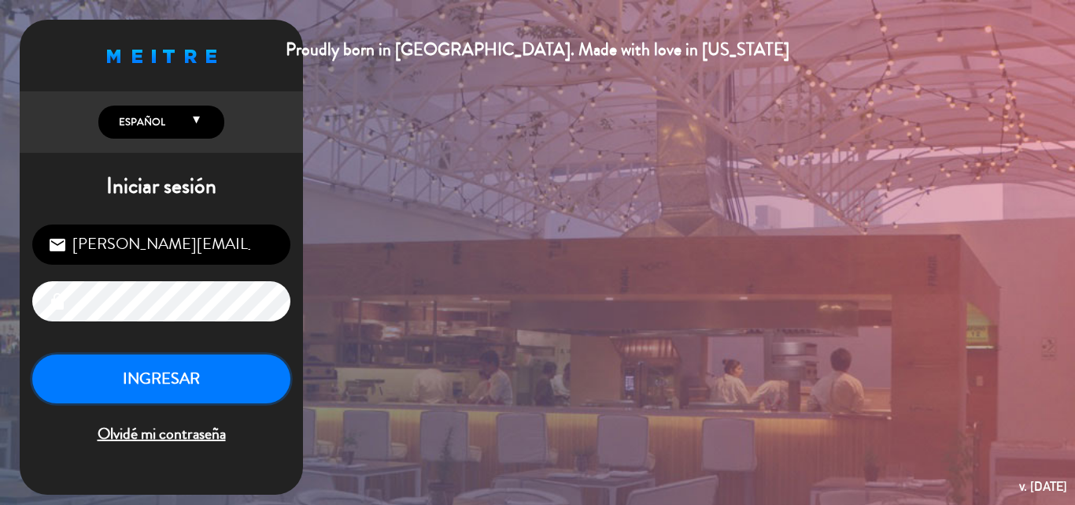
click at [179, 383] on button "INGRESAR" at bounding box center [161, 379] width 258 height 50
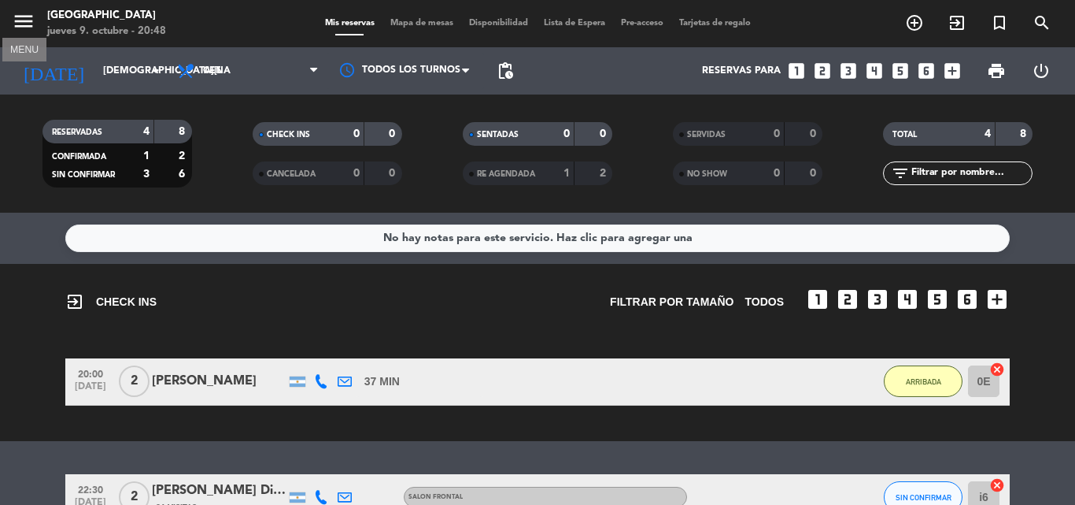
click at [26, 30] on icon "menu" at bounding box center [24, 21] width 24 height 24
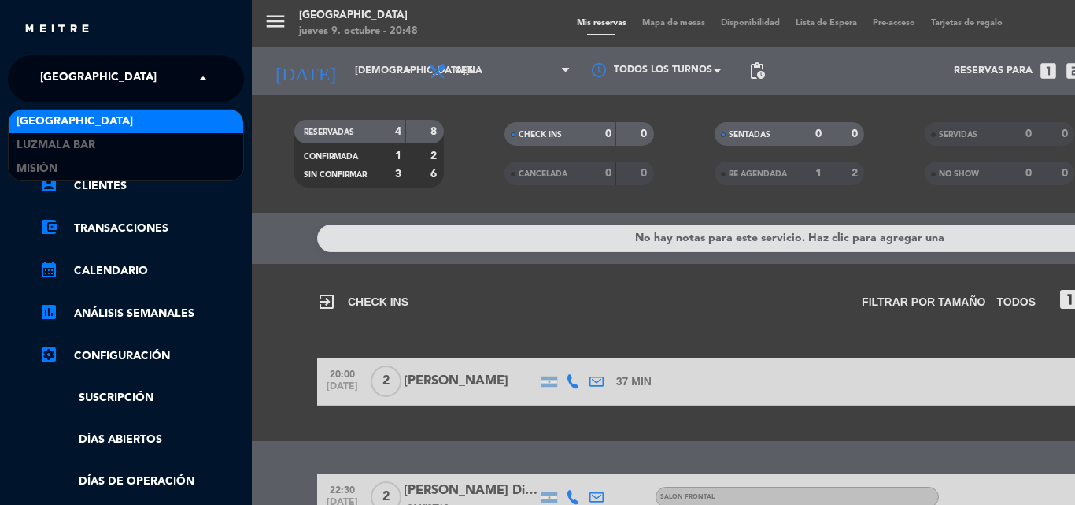
click at [92, 79] on span "[GEOGRAPHIC_DATA]" at bounding box center [98, 78] width 117 height 33
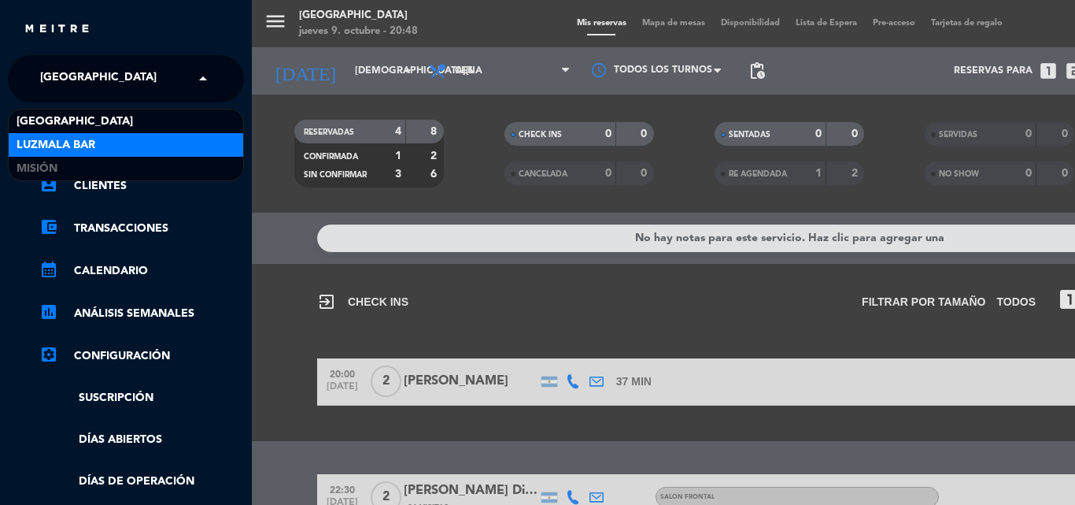
click at [92, 138] on span "Luzmala Bar" at bounding box center [56, 145] width 79 height 18
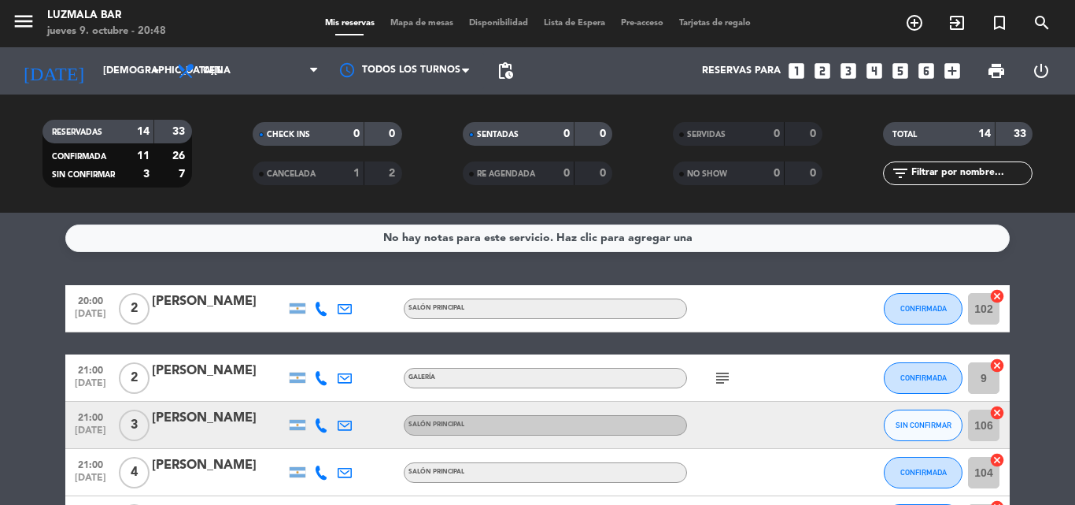
click at [725, 382] on icon "subject" at bounding box center [722, 377] width 19 height 19
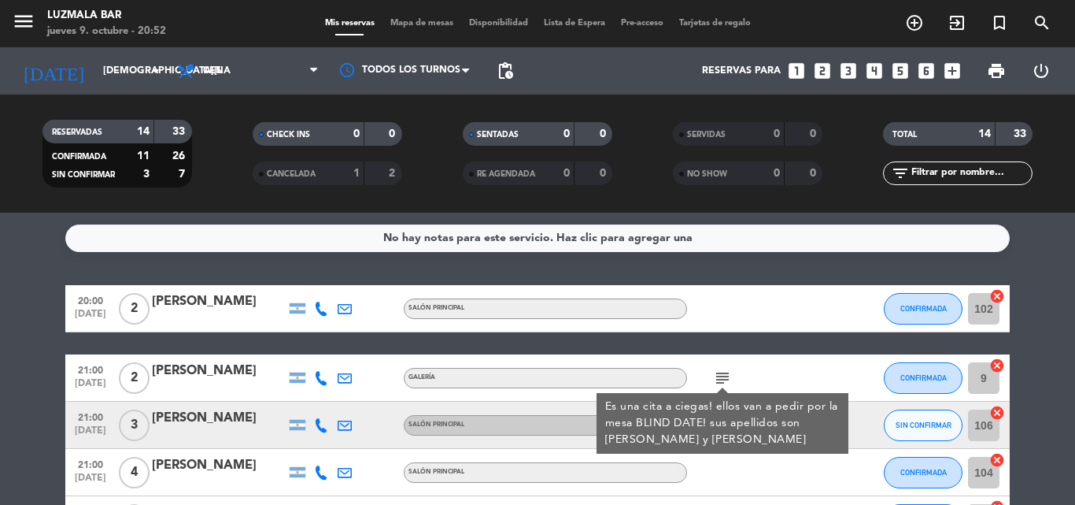
scroll to position [79, 0]
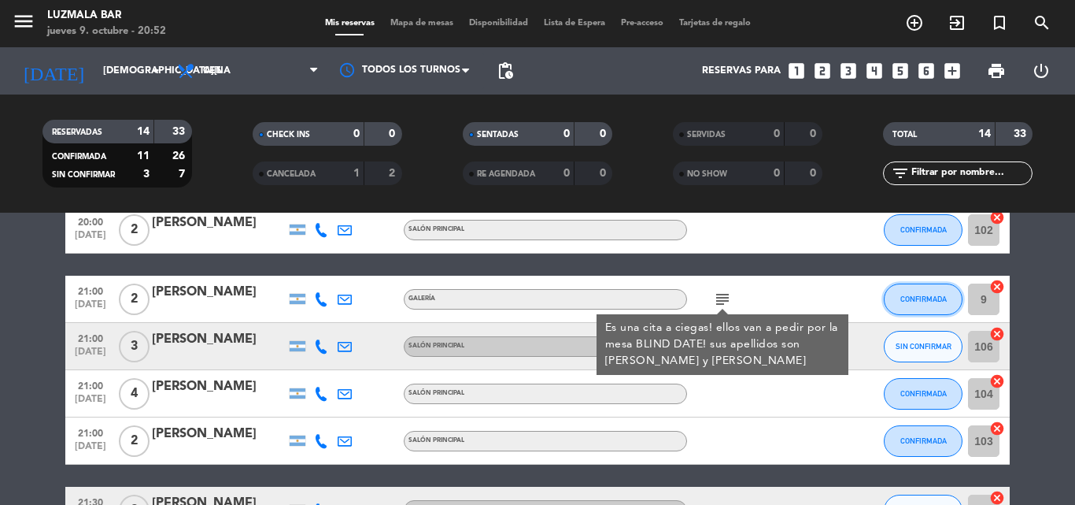
click at [906, 298] on span "CONFIRMADA" at bounding box center [924, 298] width 46 height 9
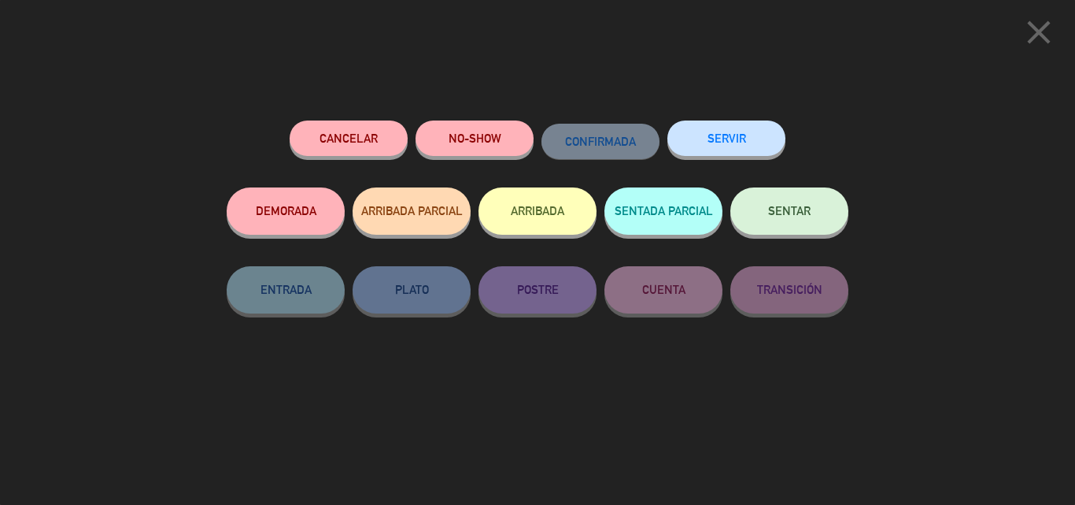
click at [779, 219] on button "SENTAR" at bounding box center [790, 210] width 118 height 47
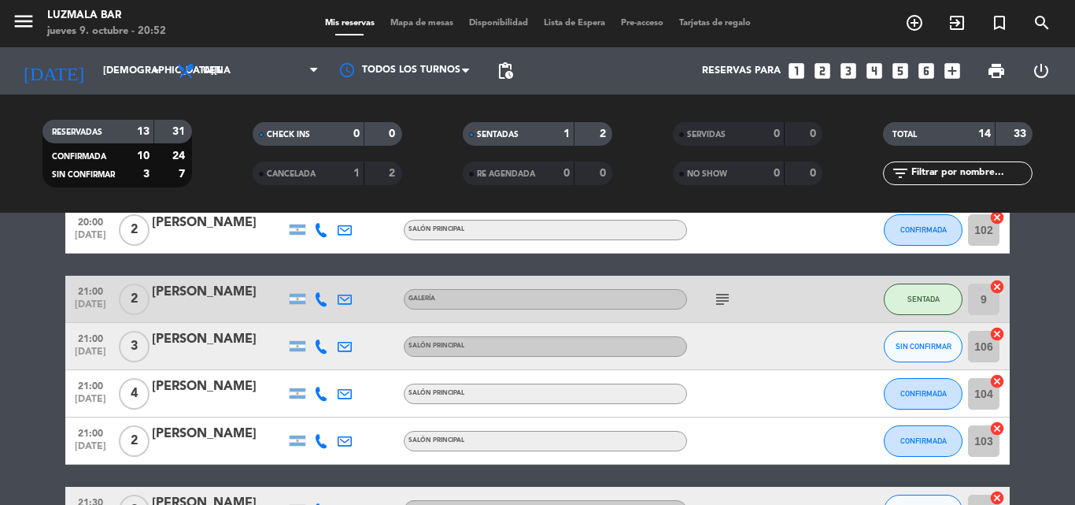
click at [726, 305] on icon "subject" at bounding box center [722, 299] width 19 height 19
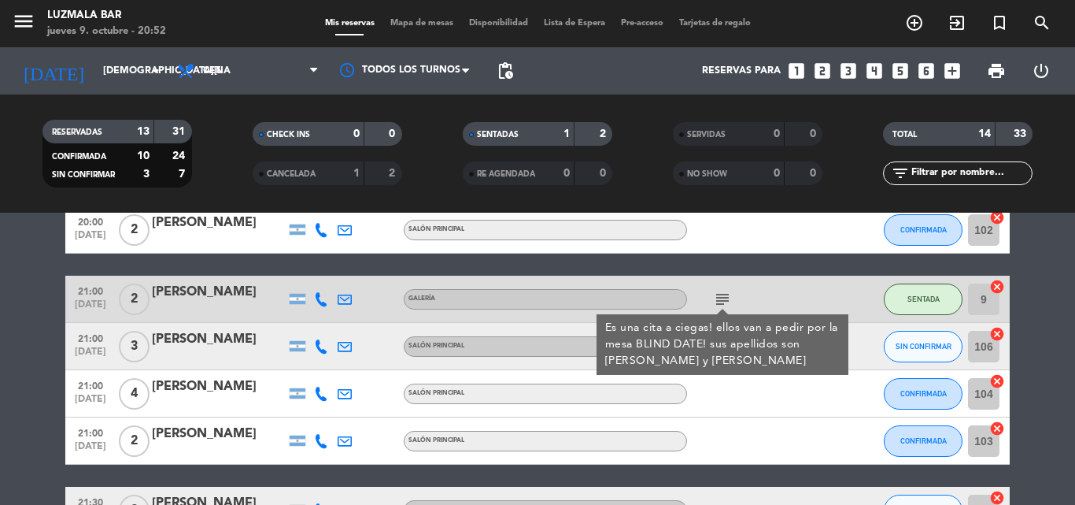
click at [726, 305] on icon "subject" at bounding box center [722, 299] width 19 height 19
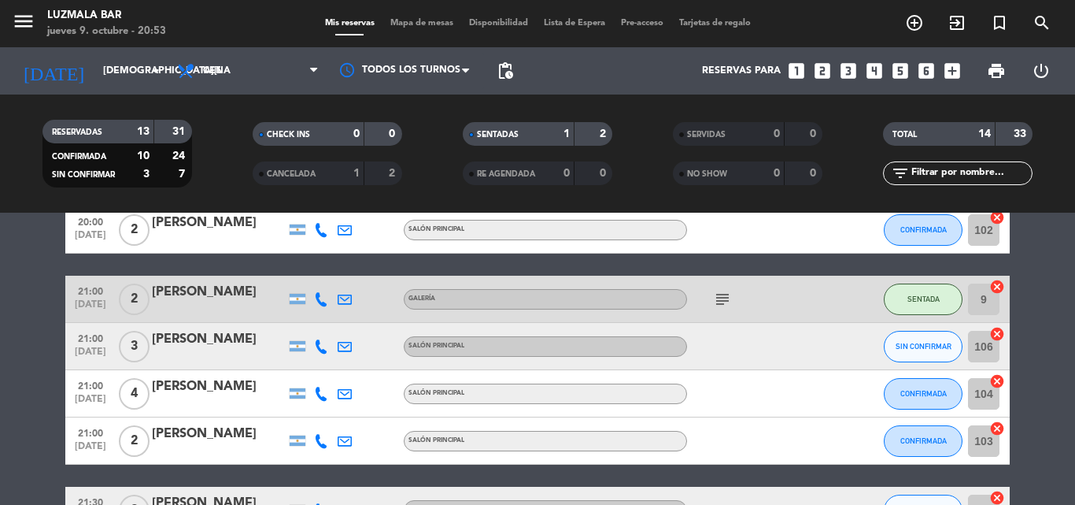
click at [764, 300] on div "subject" at bounding box center [758, 299] width 142 height 46
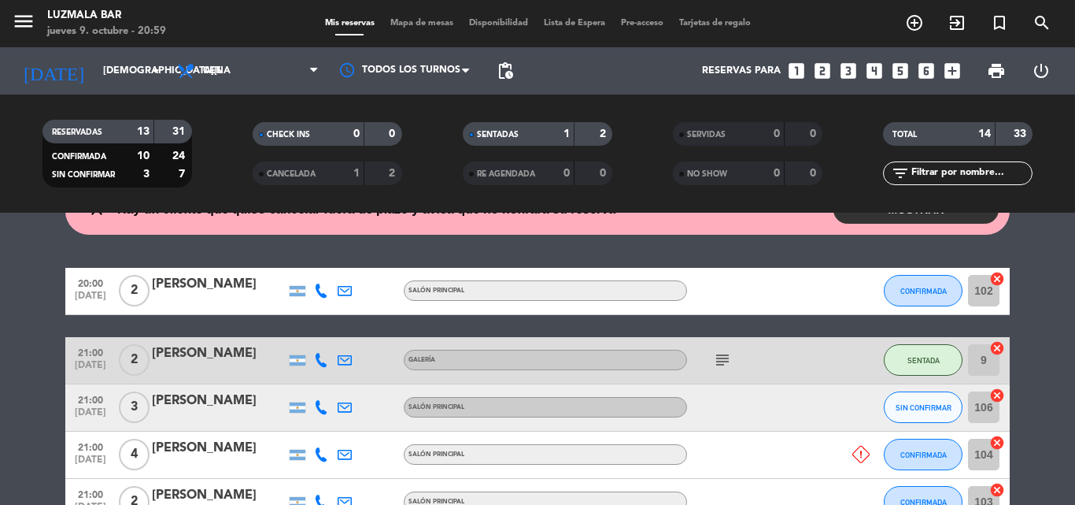
scroll to position [0, 0]
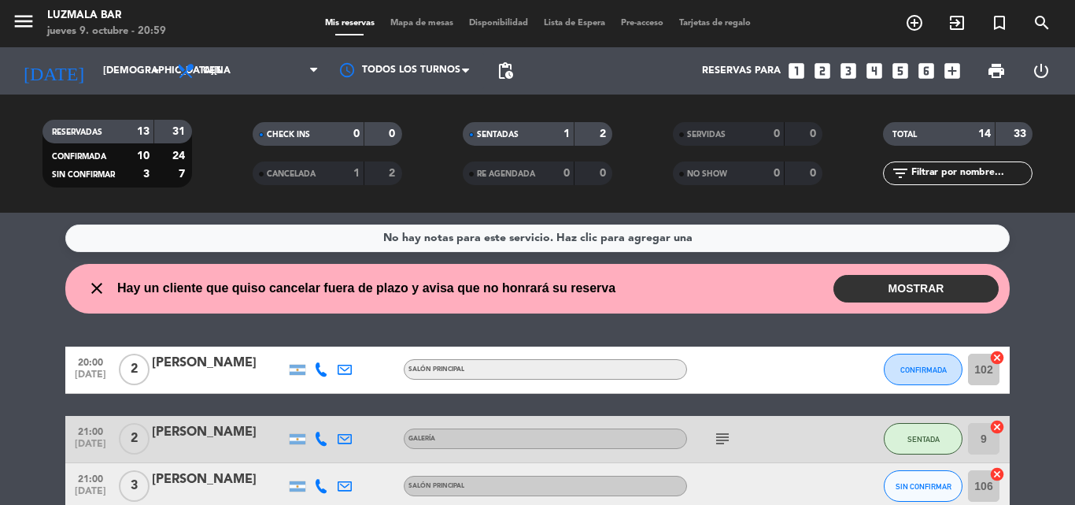
click at [938, 288] on button "MOSTRAR" at bounding box center [916, 289] width 165 height 28
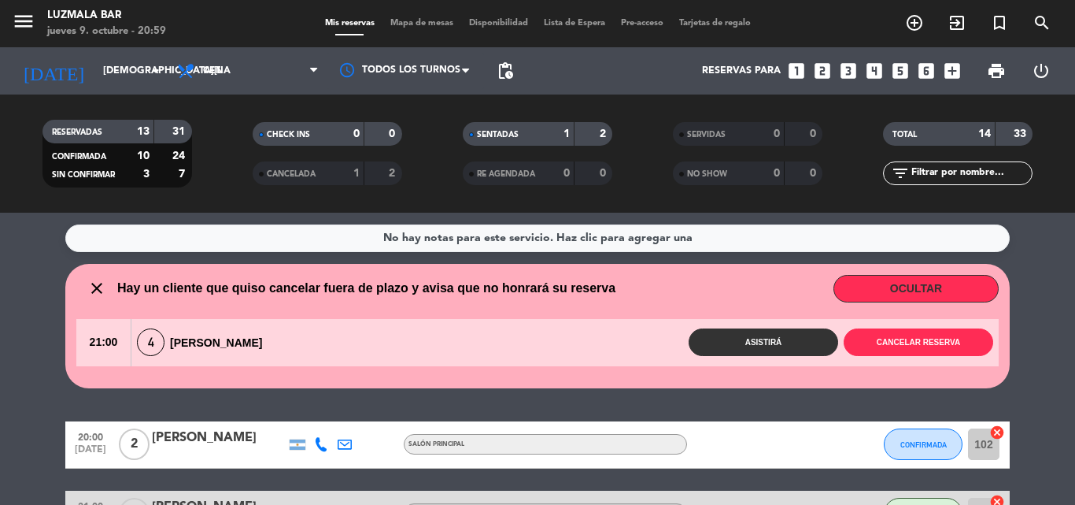
click at [1068, 351] on wont-attend-reservations "close Hay un cliente que quiso cancelar fuera de plazo y avisa que no honrará s…" at bounding box center [537, 326] width 1075 height 124
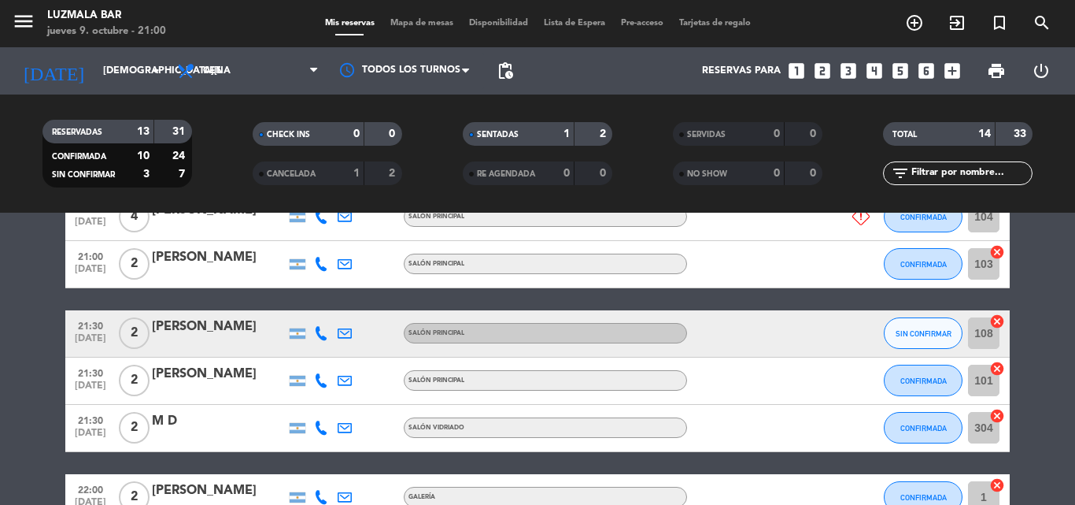
scroll to position [394, 0]
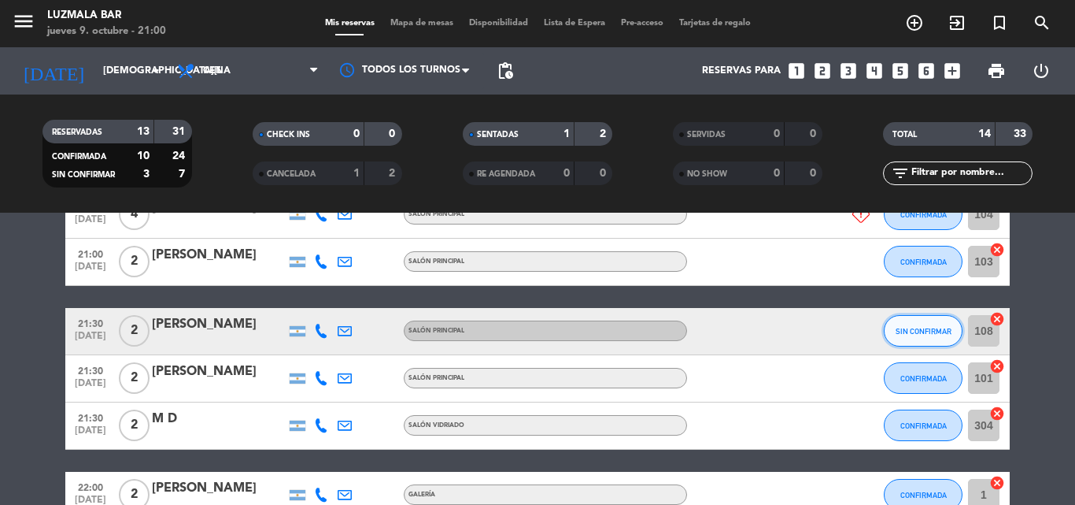
click at [920, 331] on span "SIN CONFIRMAR" at bounding box center [924, 331] width 56 height 9
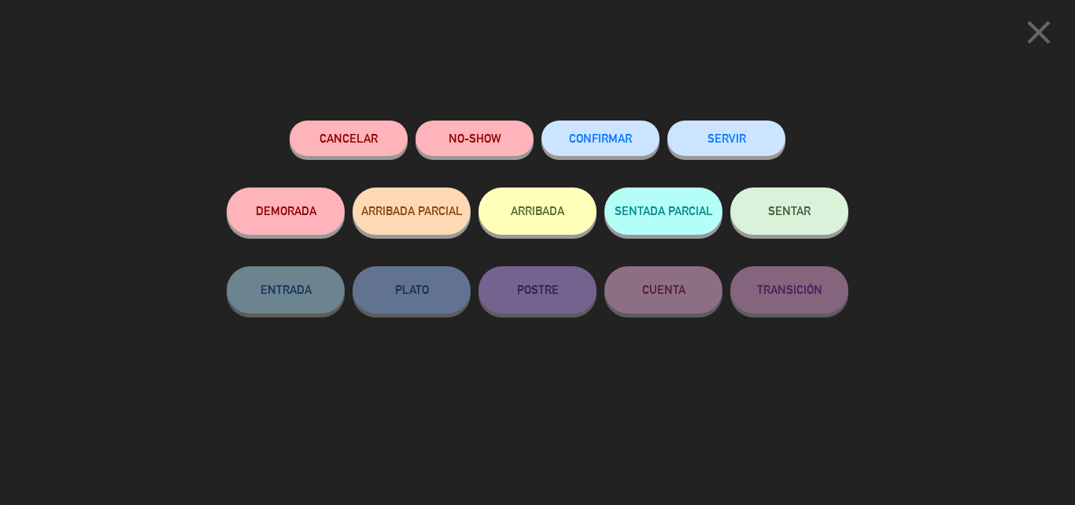
drag, startPoint x: 621, startPoint y: 135, endPoint x: 638, endPoint y: 140, distance: 17.2
click at [624, 135] on span "CONFIRMAR" at bounding box center [600, 137] width 63 height 13
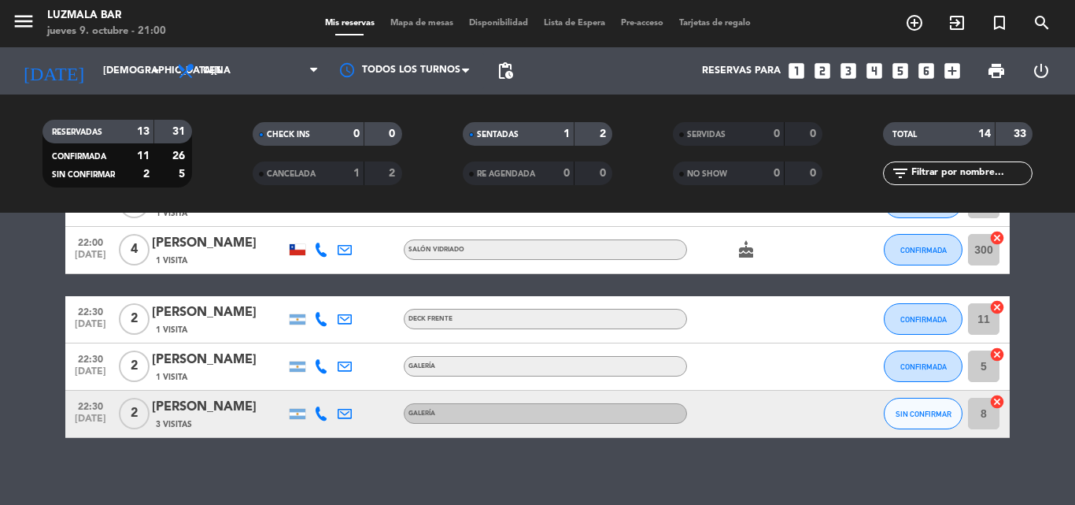
scroll to position [745, 0]
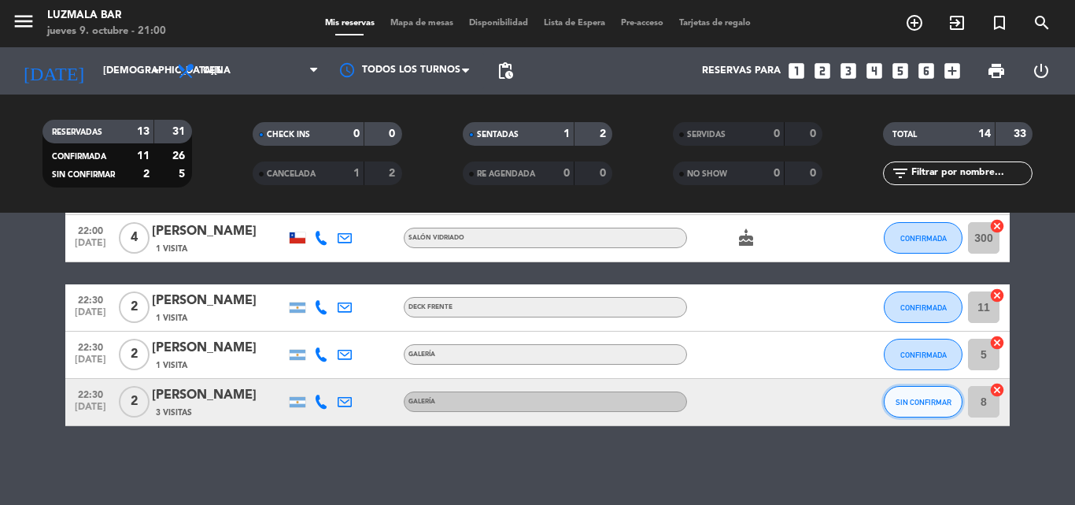
click at [900, 405] on span "SIN CONFIRMAR" at bounding box center [924, 402] width 56 height 9
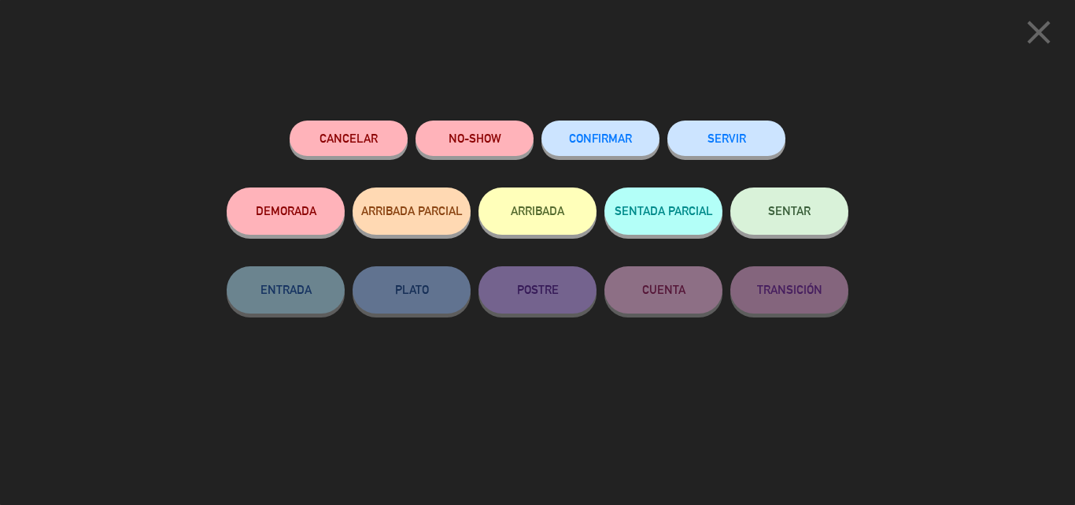
click at [578, 135] on span "CONFIRMAR" at bounding box center [600, 137] width 63 height 13
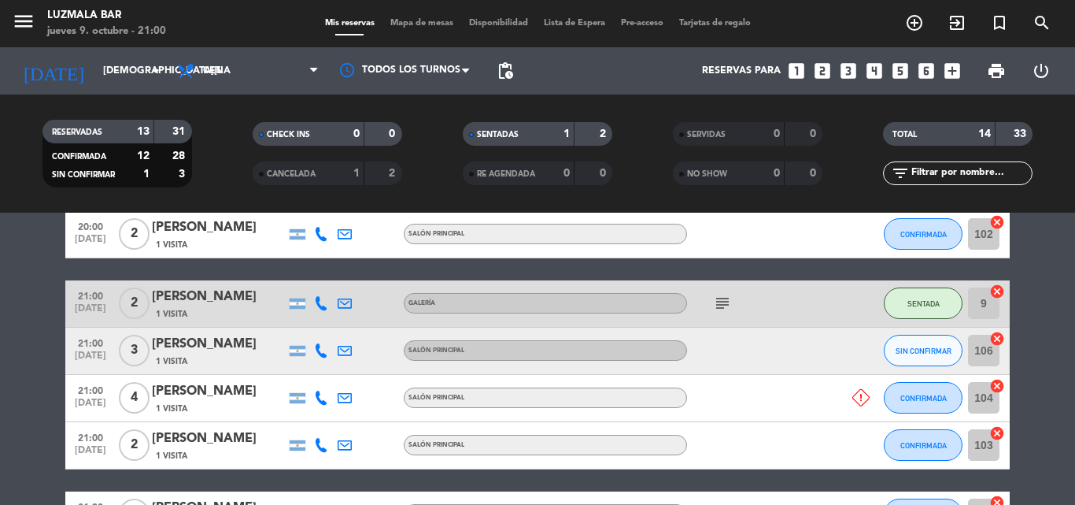
scroll to position [194, 0]
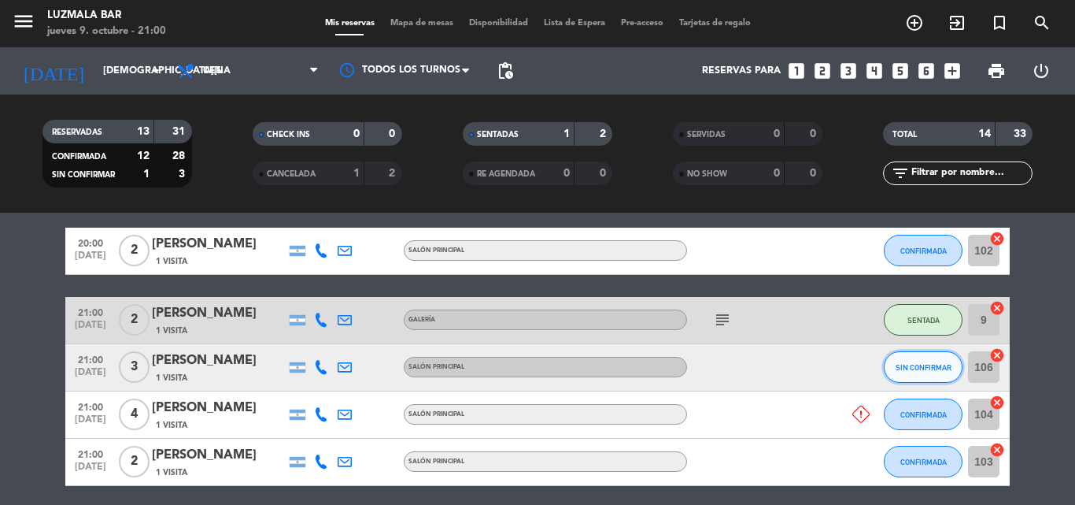
click at [905, 363] on span "SIN CONFIRMAR" at bounding box center [924, 367] width 56 height 9
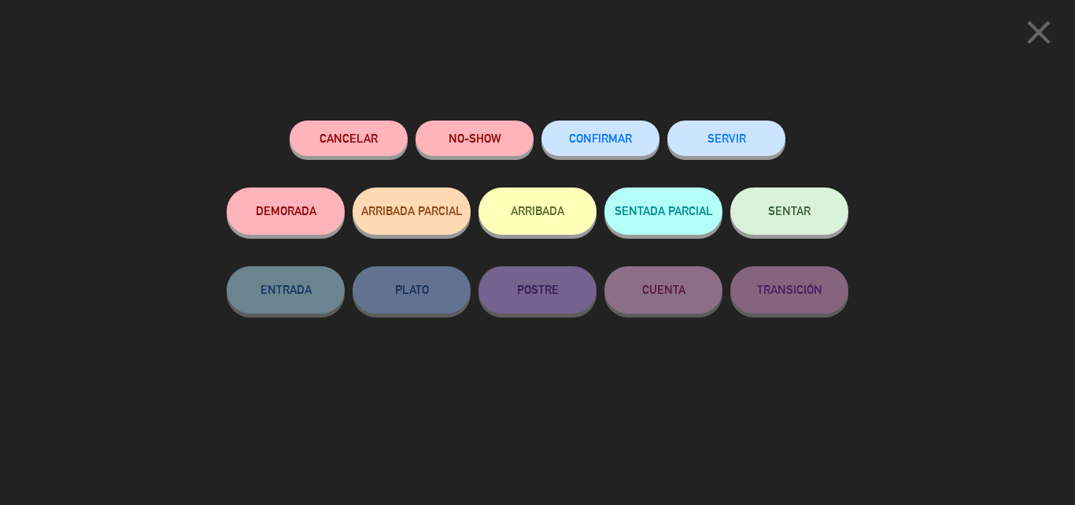
click at [579, 142] on span "CONFIRMAR" at bounding box center [600, 137] width 63 height 13
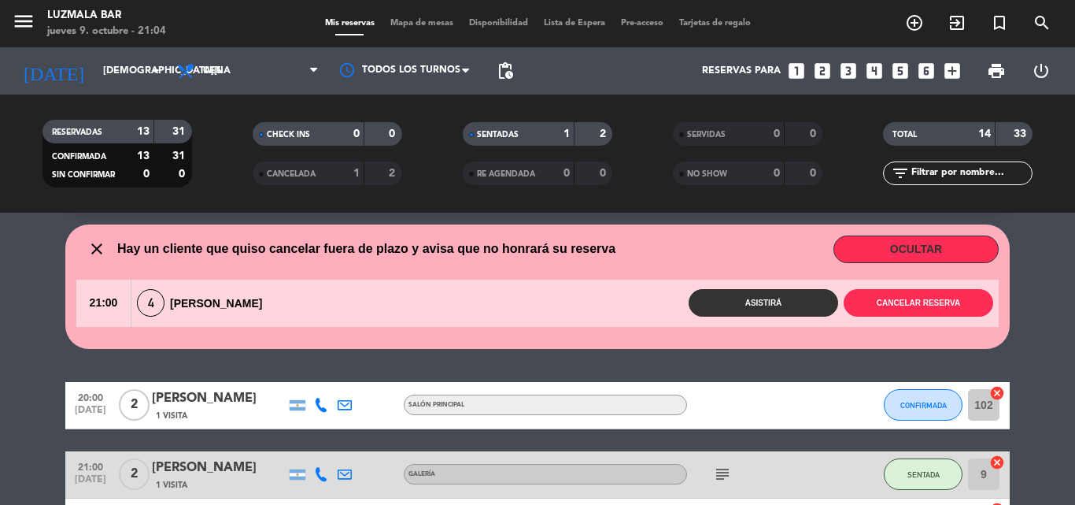
scroll to position [157, 0]
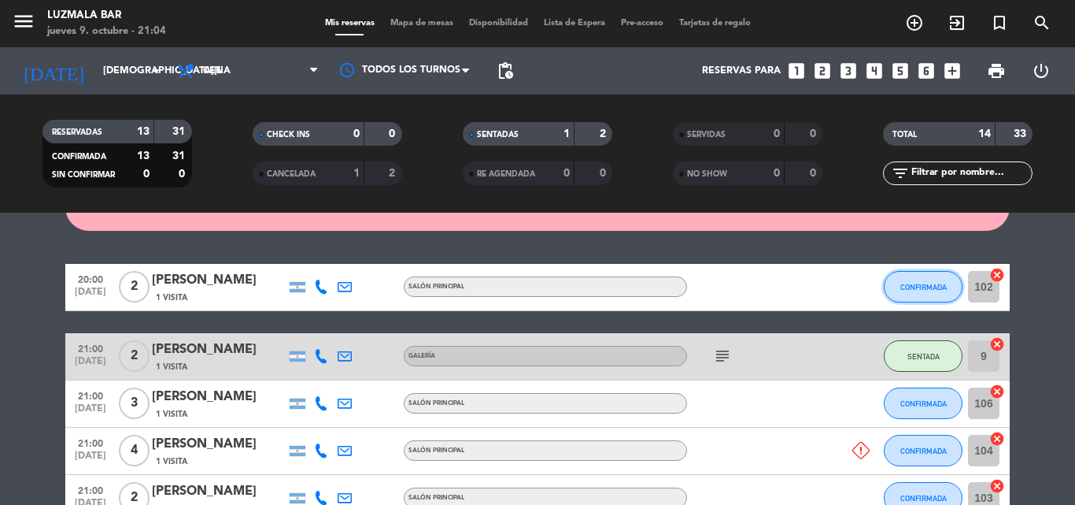
click at [910, 290] on span "CONFIRMADA" at bounding box center [924, 287] width 46 height 9
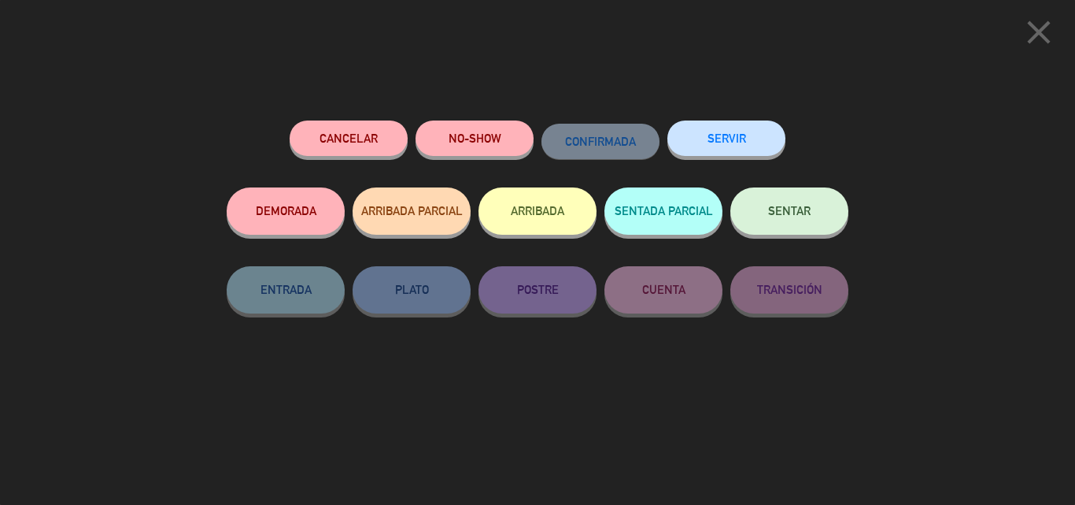
click at [267, 219] on button "DEMORADA" at bounding box center [286, 210] width 118 height 47
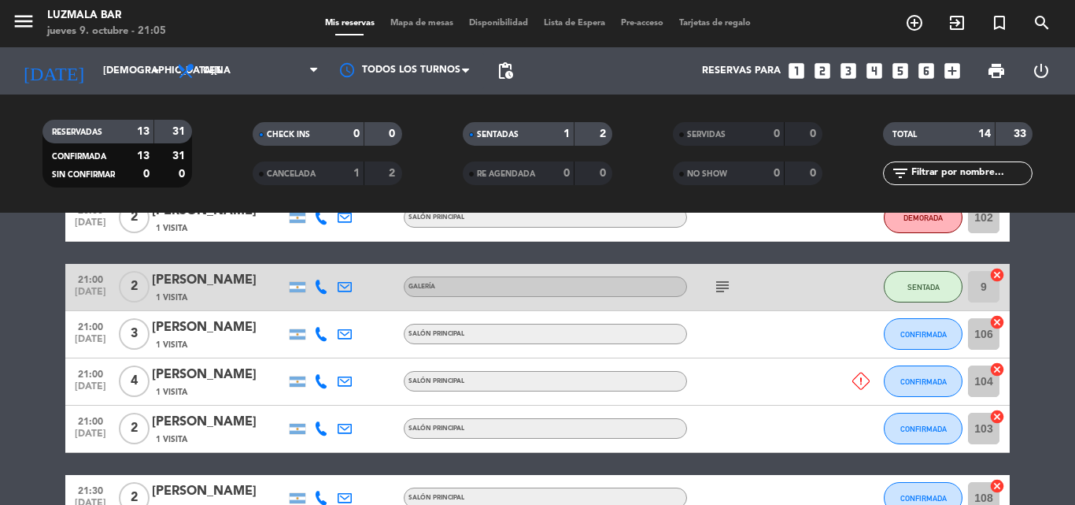
scroll to position [236, 0]
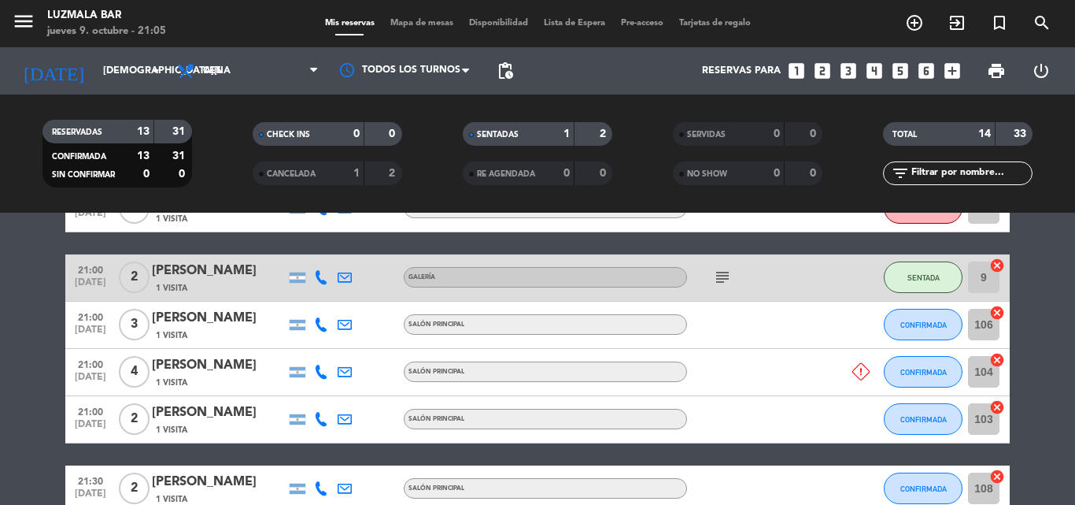
click at [862, 372] on icon at bounding box center [861, 371] width 17 height 17
click at [801, 383] on div at bounding box center [758, 372] width 142 height 46
click at [914, 368] on span "CONFIRMADA" at bounding box center [924, 372] width 46 height 9
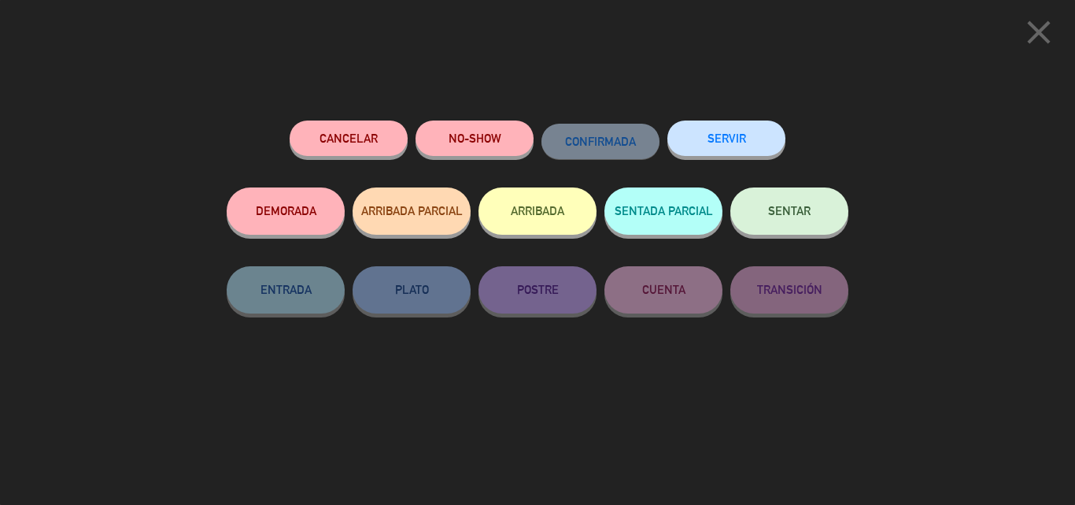
click at [382, 135] on button "Cancelar" at bounding box center [349, 137] width 118 height 35
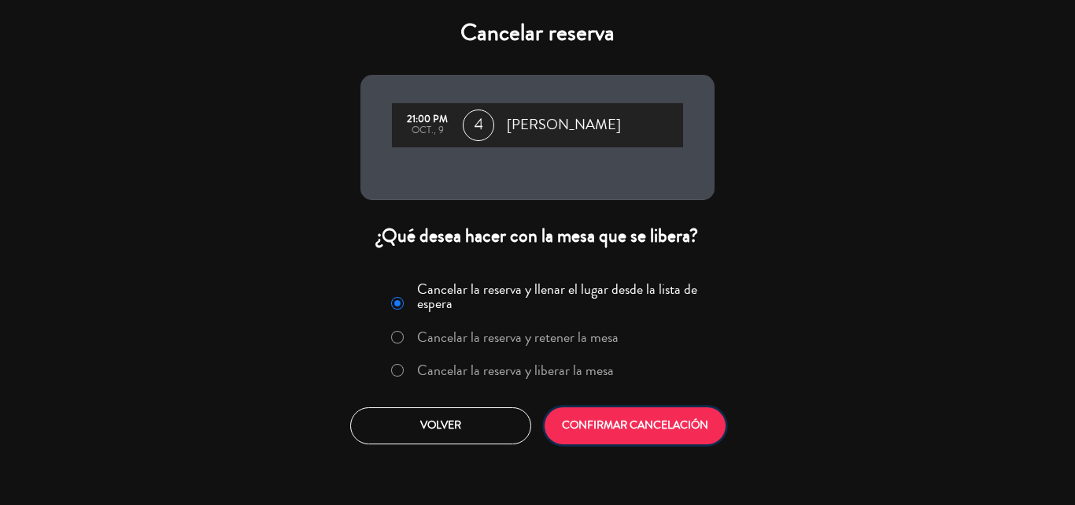
click at [562, 419] on button "CONFIRMAR CANCELACIÓN" at bounding box center [635, 425] width 181 height 37
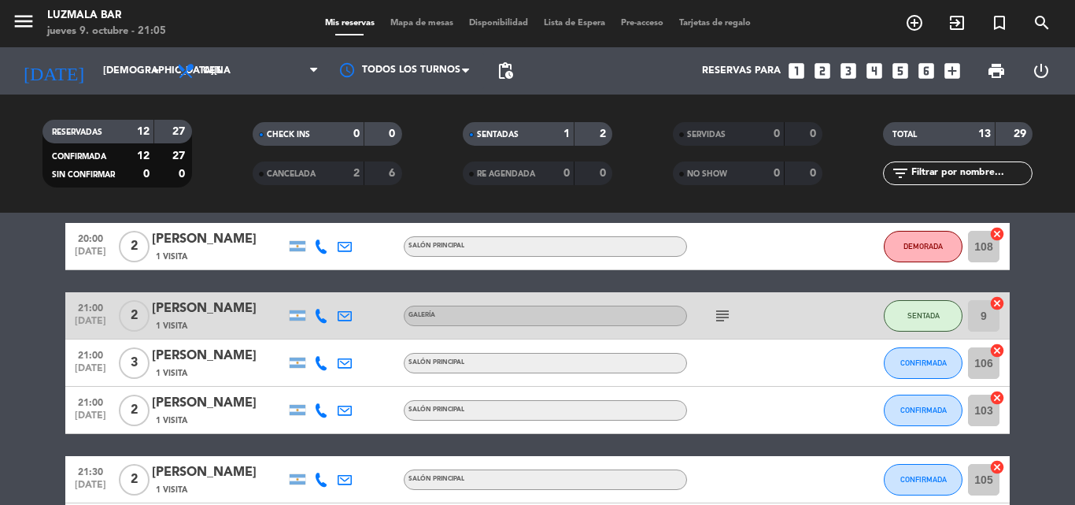
scroll to position [89, 0]
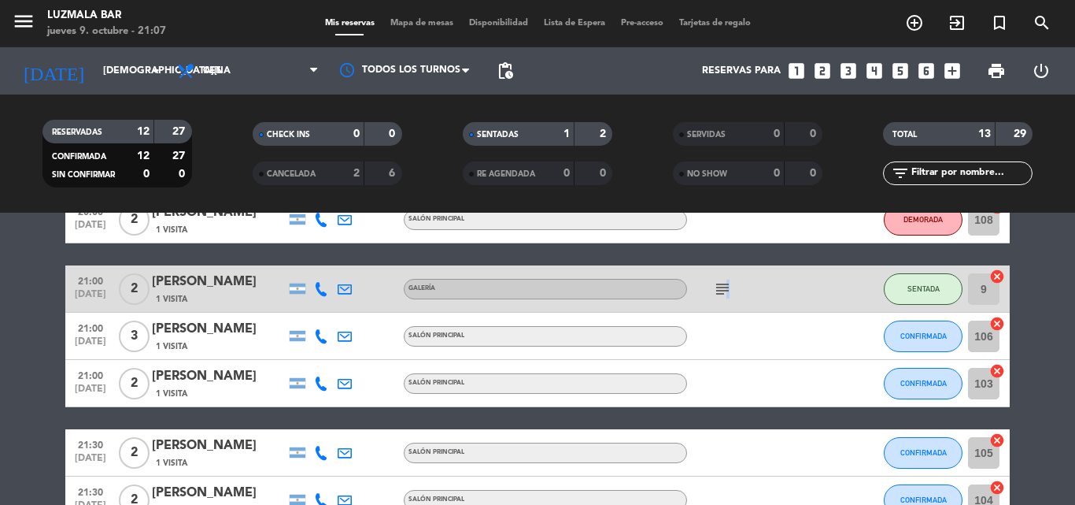
click at [725, 287] on icon "subject" at bounding box center [722, 288] width 19 height 19
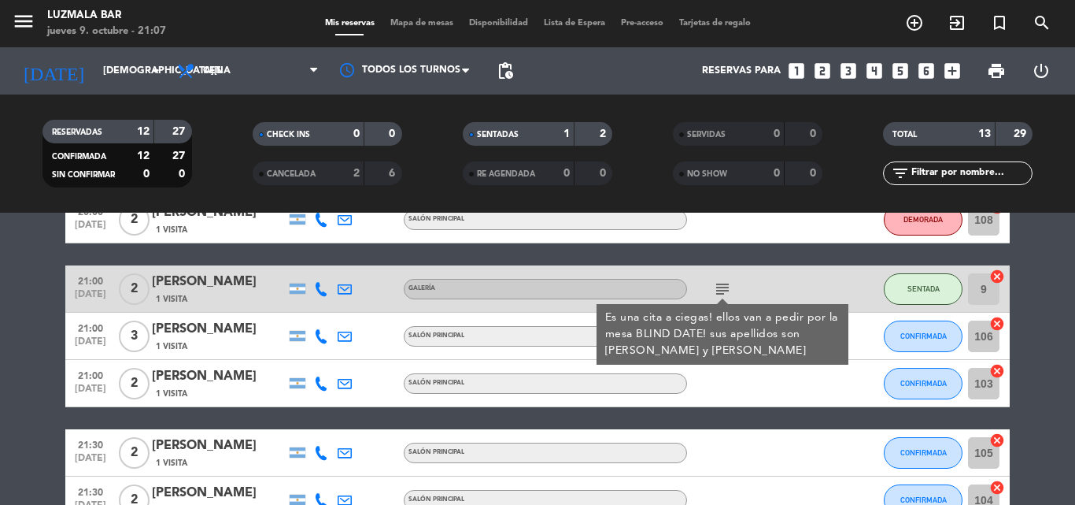
click at [788, 279] on div "subject Es una cita a ciegas! ellos van a pedir por la mesa BLIND DATE! sus ape…" at bounding box center [758, 288] width 142 height 46
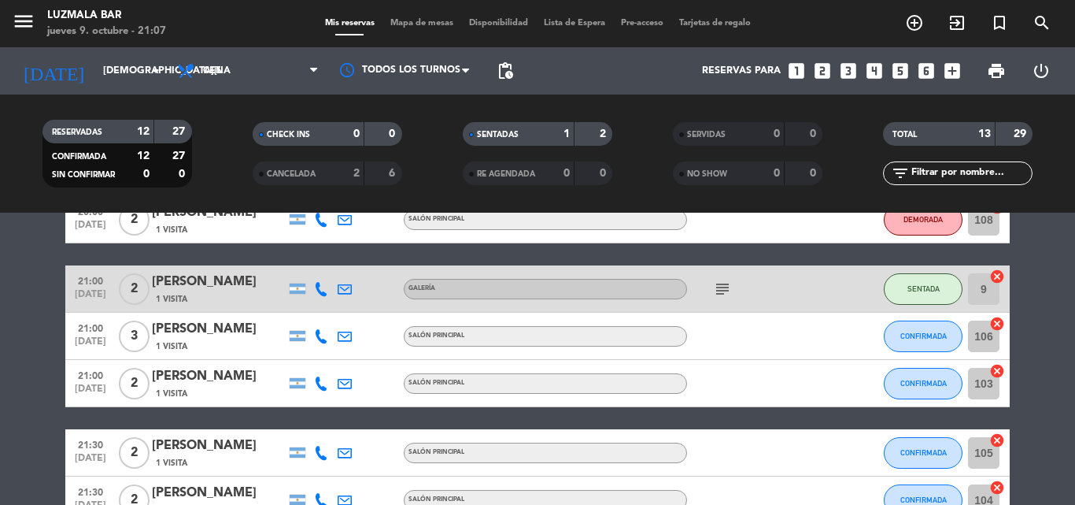
click at [723, 290] on icon "subject" at bounding box center [722, 288] width 19 height 19
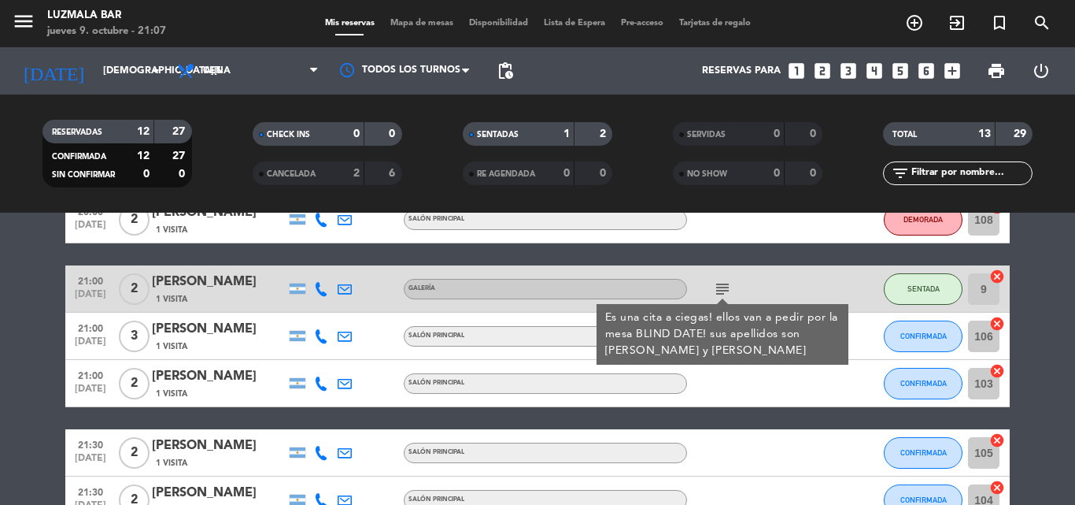
click at [786, 276] on div "subject Es una cita a ciegas! ellos van a pedir por la mesa BLIND DATE! sus ape…" at bounding box center [758, 288] width 142 height 46
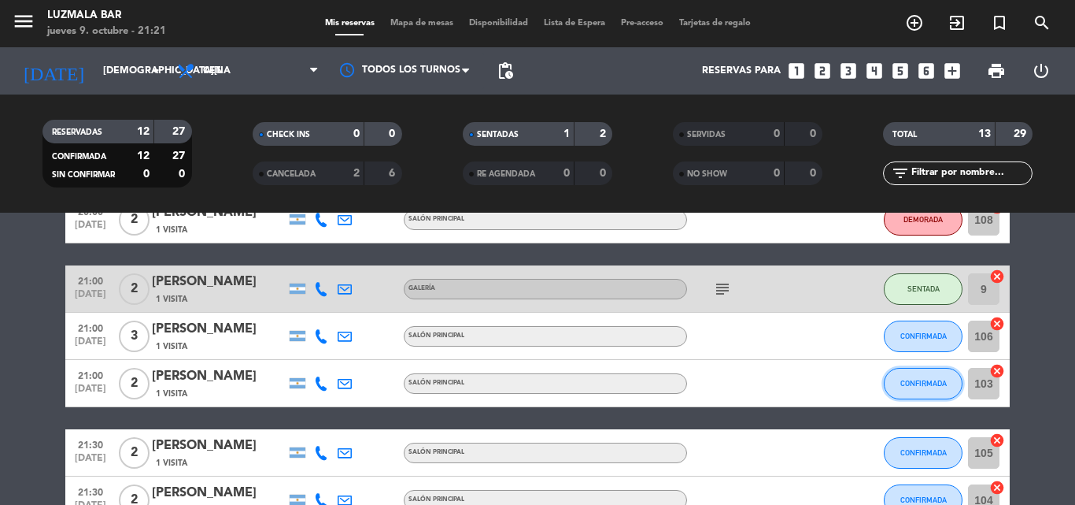
click at [911, 384] on span "CONFIRMADA" at bounding box center [924, 383] width 46 height 9
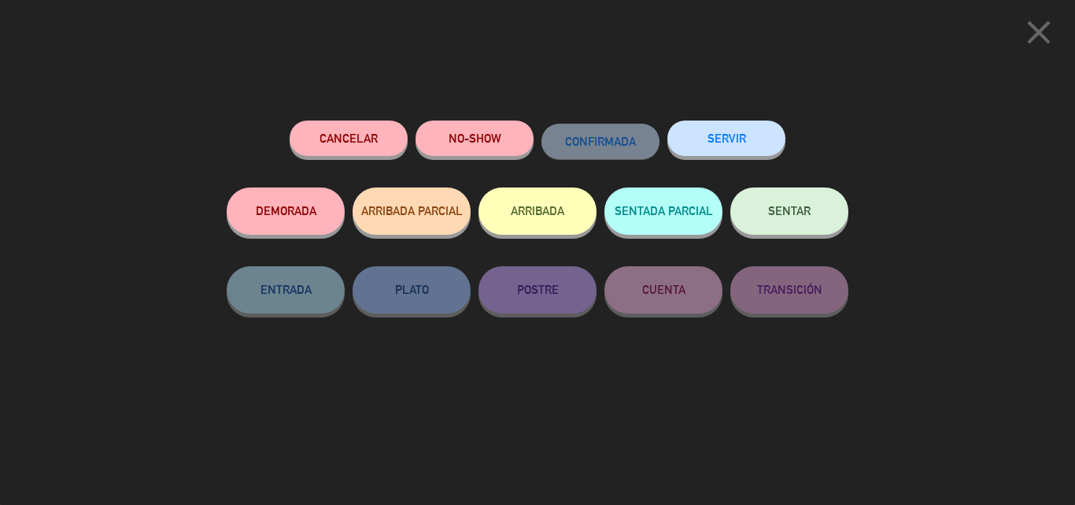
click at [775, 208] on span "SENTAR" at bounding box center [789, 210] width 43 height 13
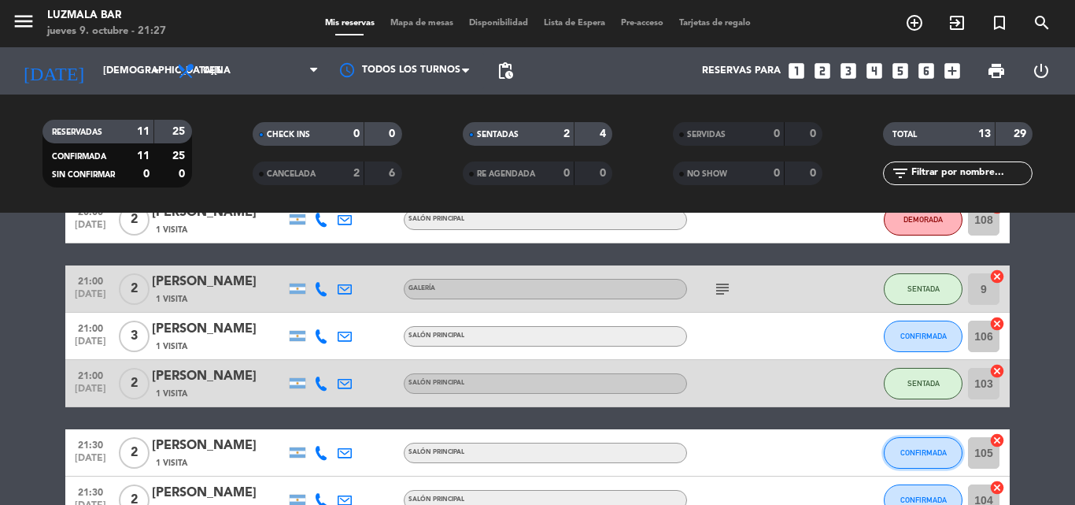
click at [911, 449] on span "CONFIRMADA" at bounding box center [924, 452] width 46 height 9
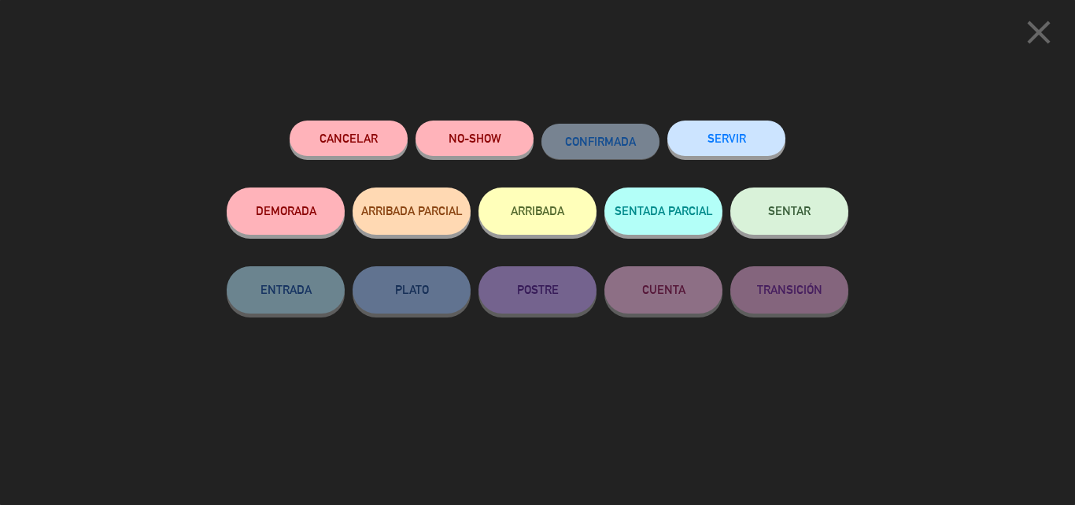
click at [797, 198] on button "SENTAR" at bounding box center [790, 210] width 118 height 47
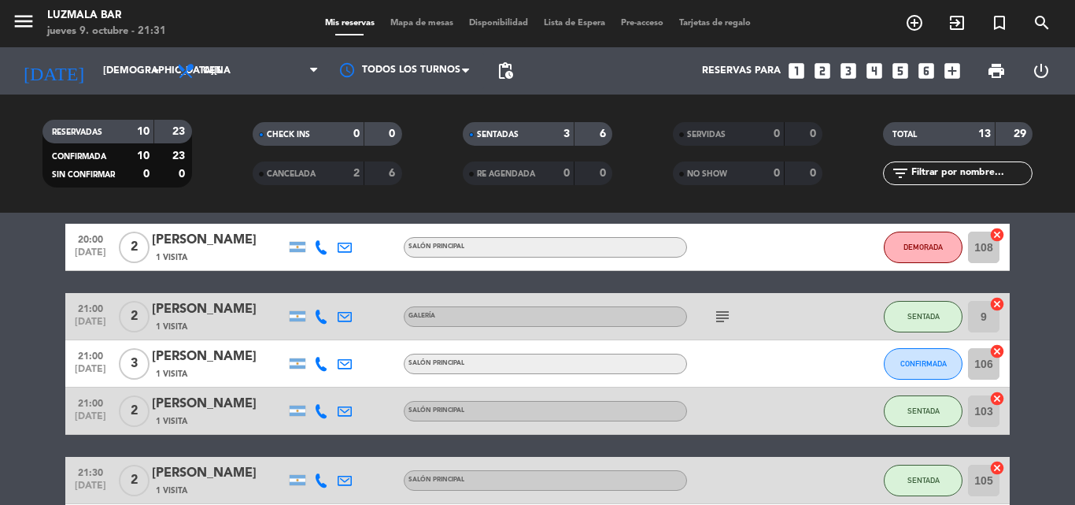
scroll to position [79, 0]
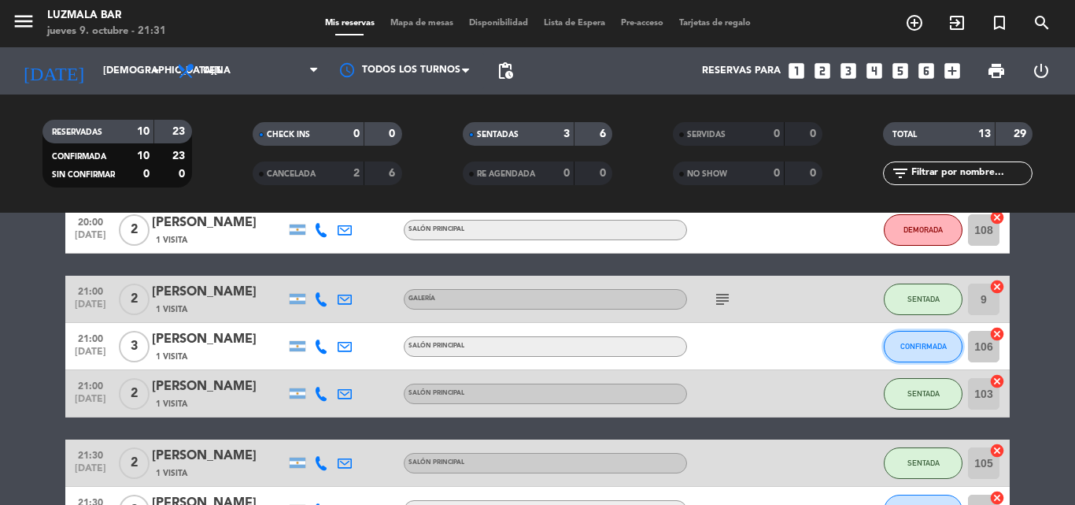
click at [910, 343] on span "CONFIRMADA" at bounding box center [924, 346] width 46 height 9
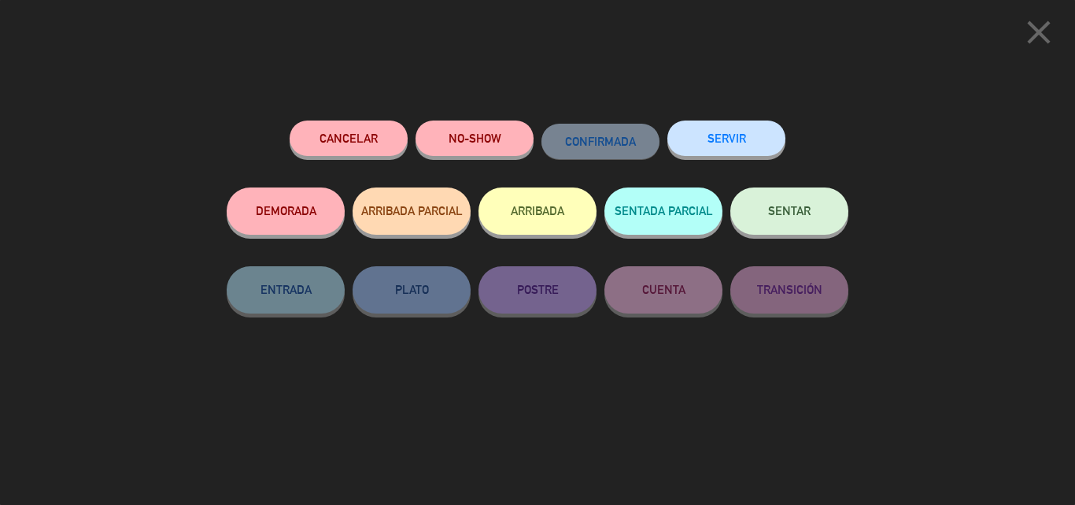
click at [353, 144] on button "Cancelar" at bounding box center [349, 137] width 118 height 35
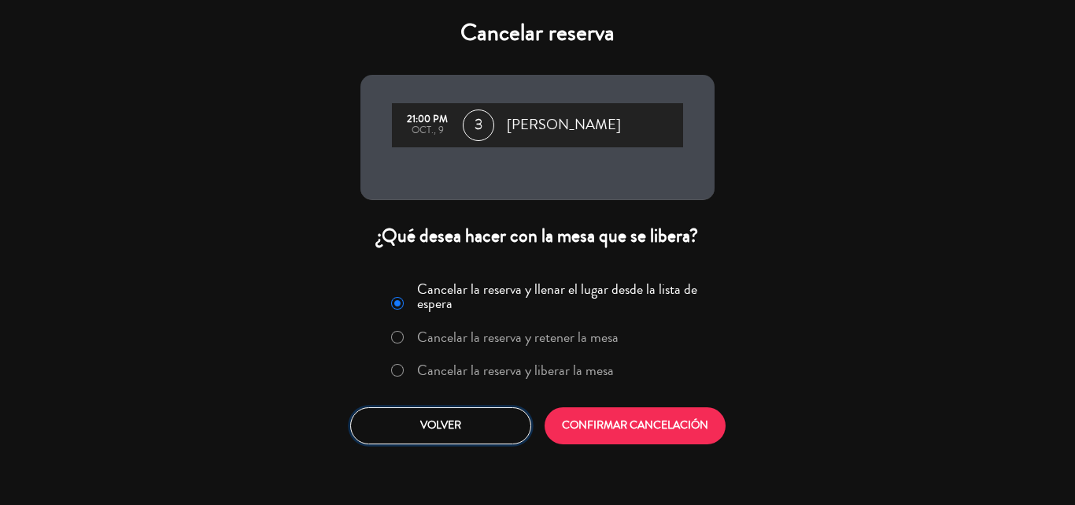
click at [455, 426] on button "Volver" at bounding box center [440, 425] width 181 height 37
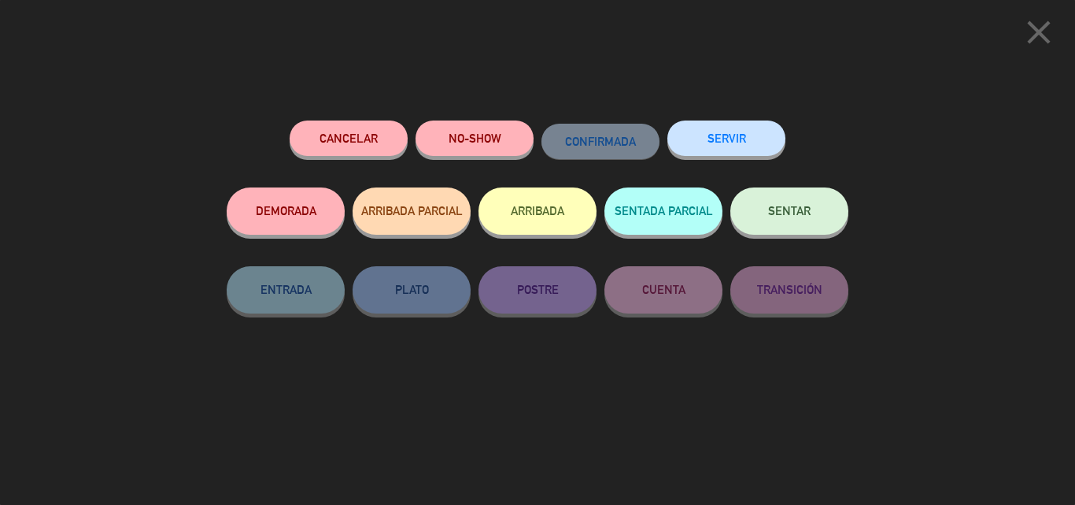
click at [290, 217] on button "DEMORADA" at bounding box center [286, 210] width 118 height 47
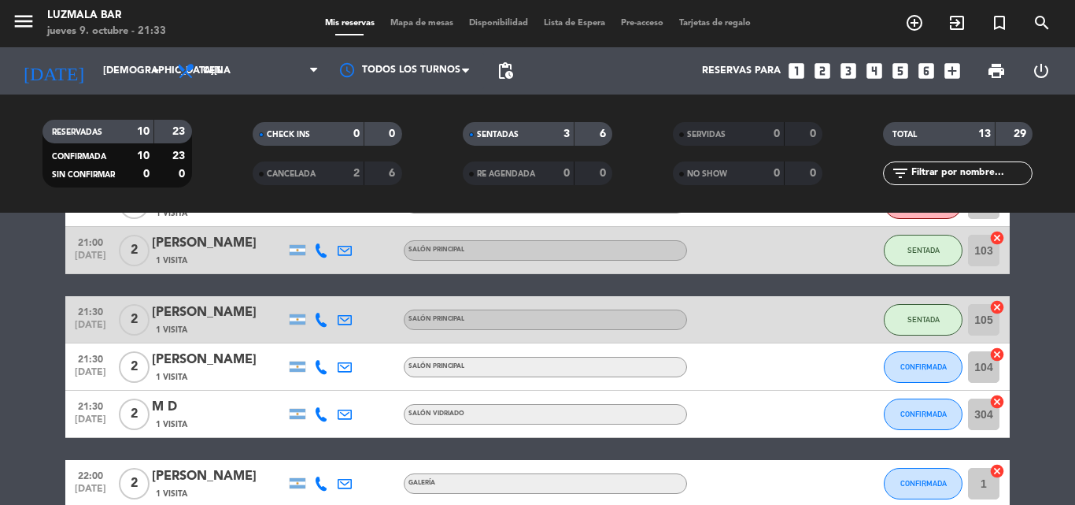
scroll to position [236, 0]
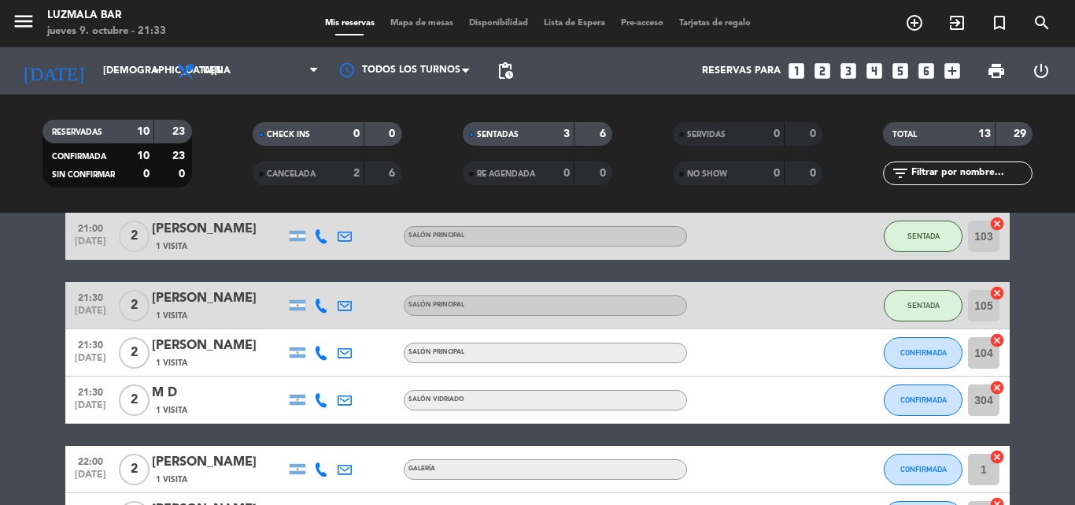
click at [347, 401] on icon at bounding box center [345, 400] width 14 height 14
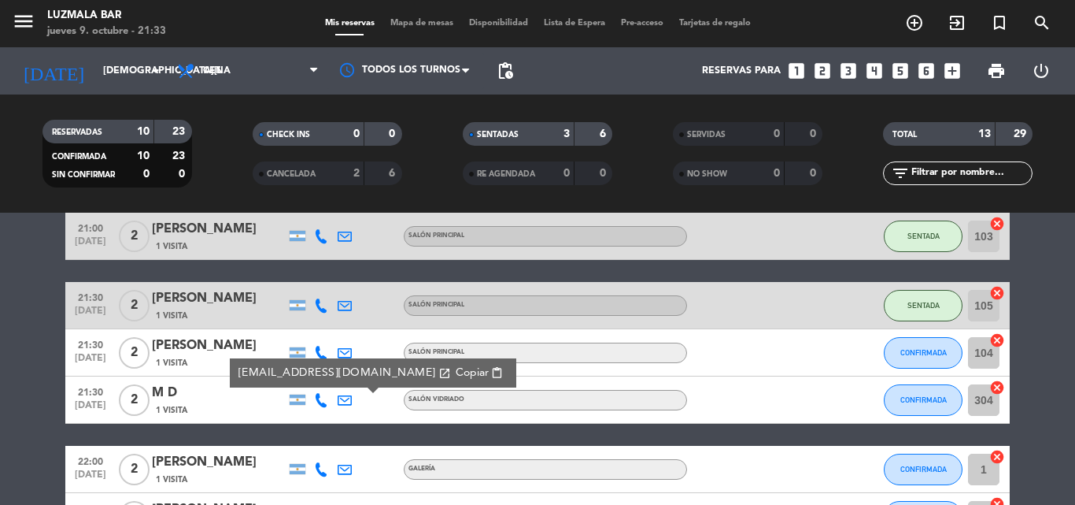
click at [238, 405] on div "1 Visita" at bounding box center [219, 409] width 134 height 13
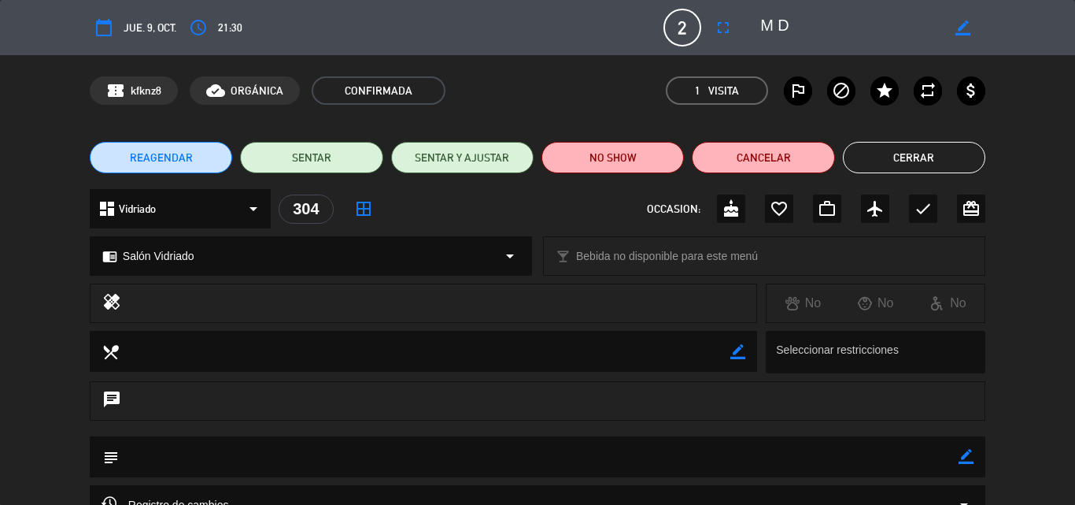
click at [894, 164] on button "Cerrar" at bounding box center [914, 157] width 142 height 31
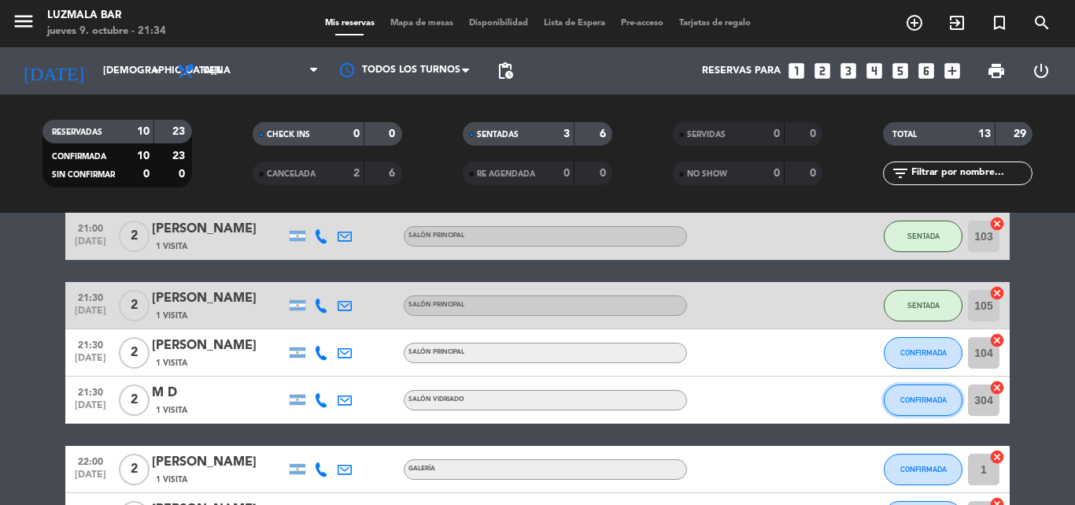
click at [918, 398] on span "CONFIRMADA" at bounding box center [924, 399] width 46 height 9
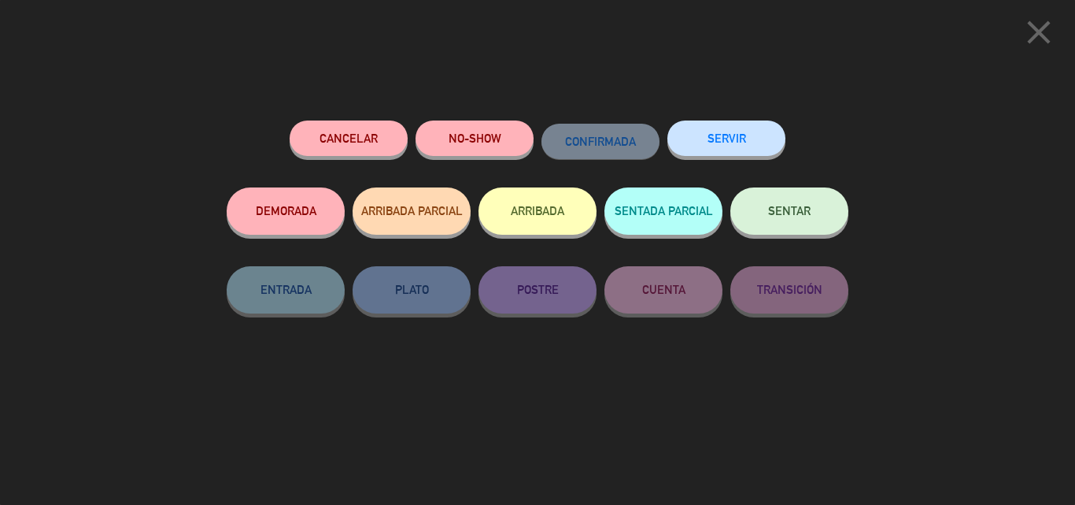
click at [775, 216] on span "SENTAR" at bounding box center [789, 210] width 43 height 13
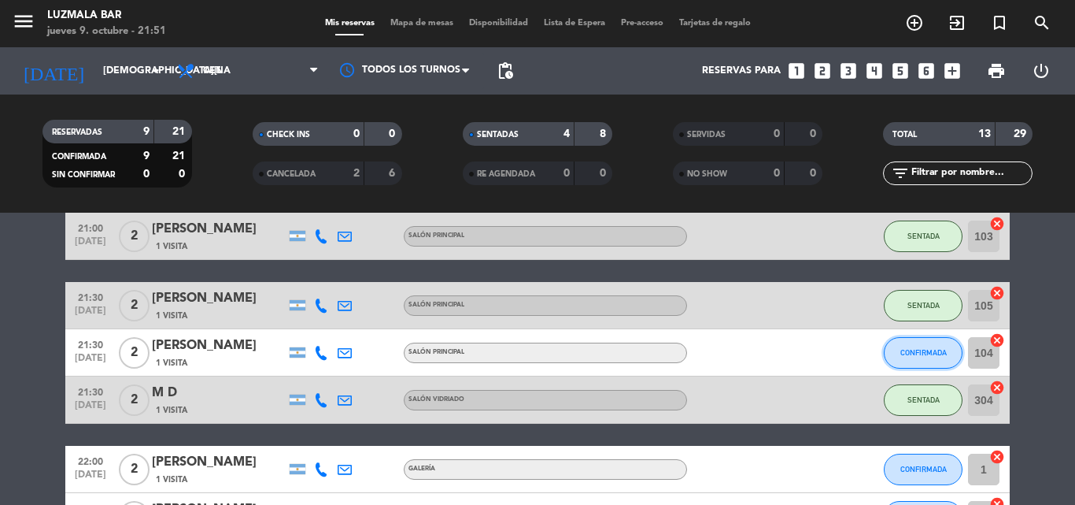
click at [907, 356] on span "CONFIRMADA" at bounding box center [924, 352] width 46 height 9
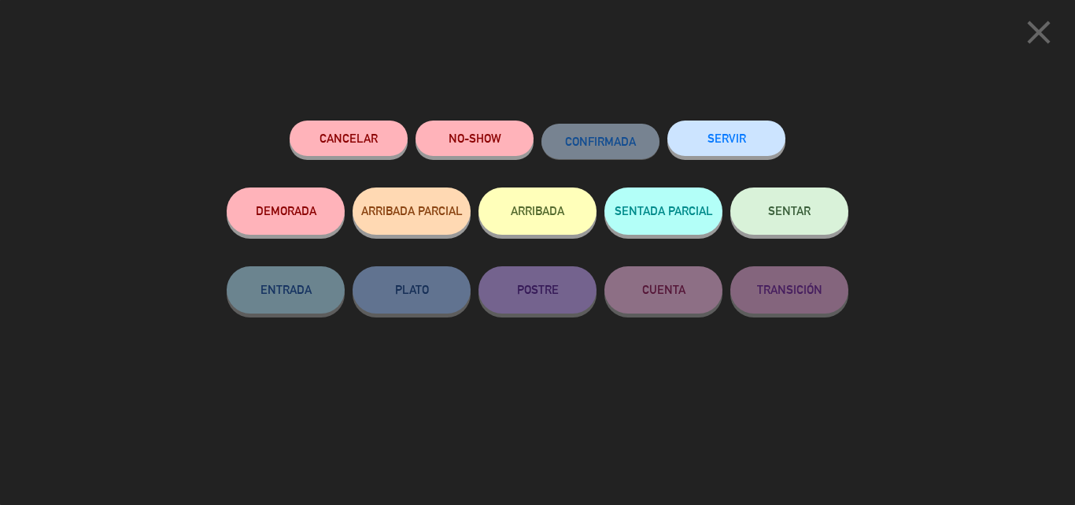
click at [294, 209] on button "DEMORADA" at bounding box center [286, 210] width 118 height 47
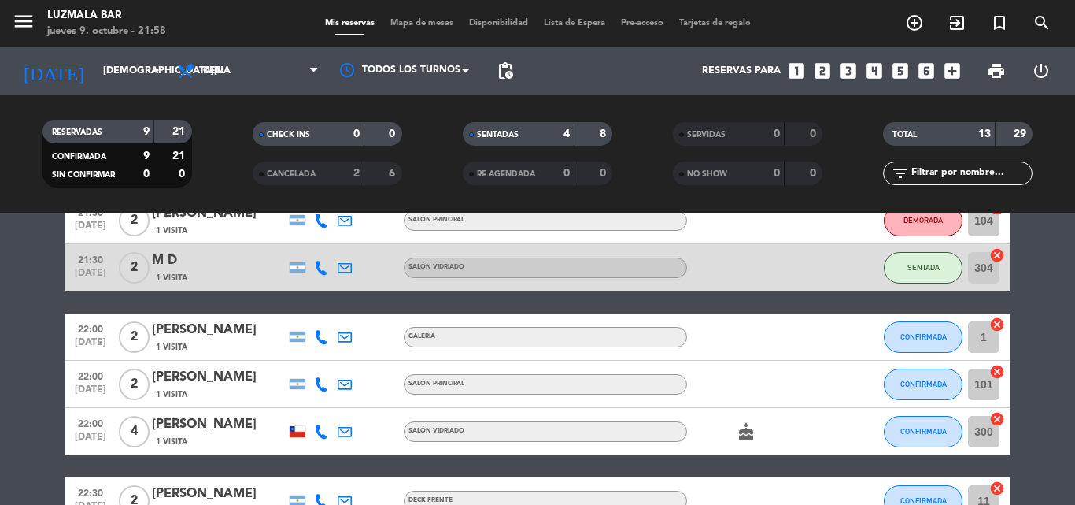
scroll to position [394, 0]
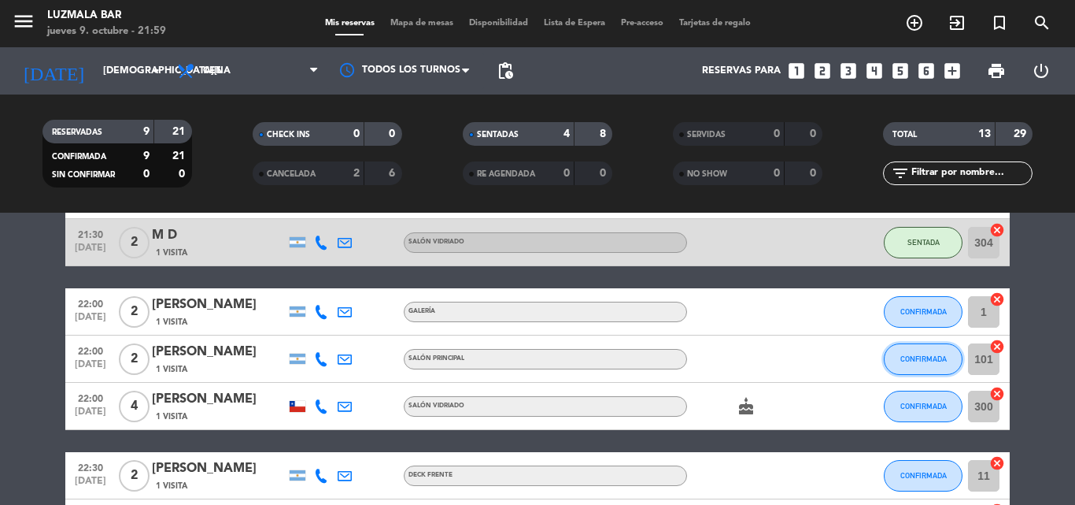
click at [935, 355] on span "CONFIRMADA" at bounding box center [924, 358] width 46 height 9
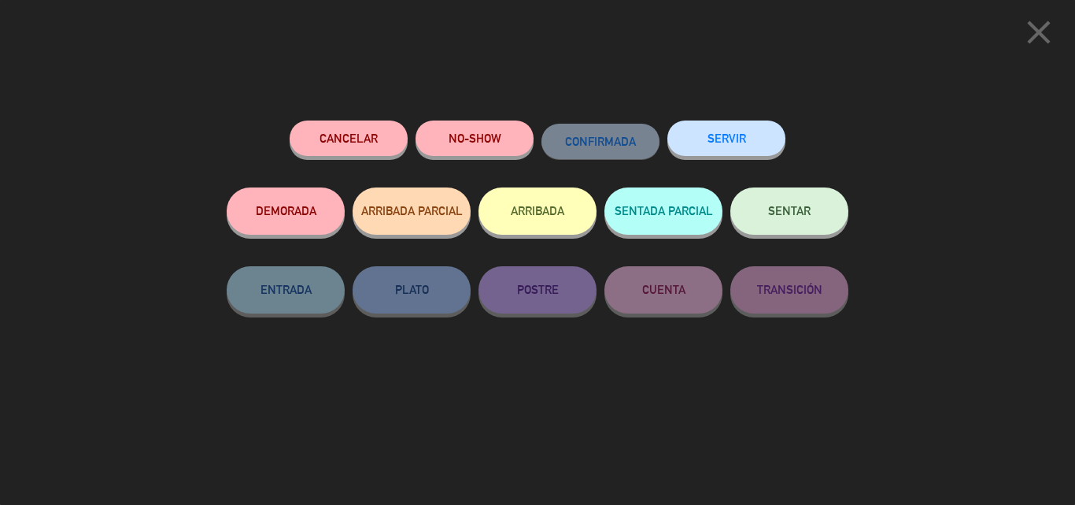
click at [791, 213] on span "SENTAR" at bounding box center [789, 210] width 43 height 13
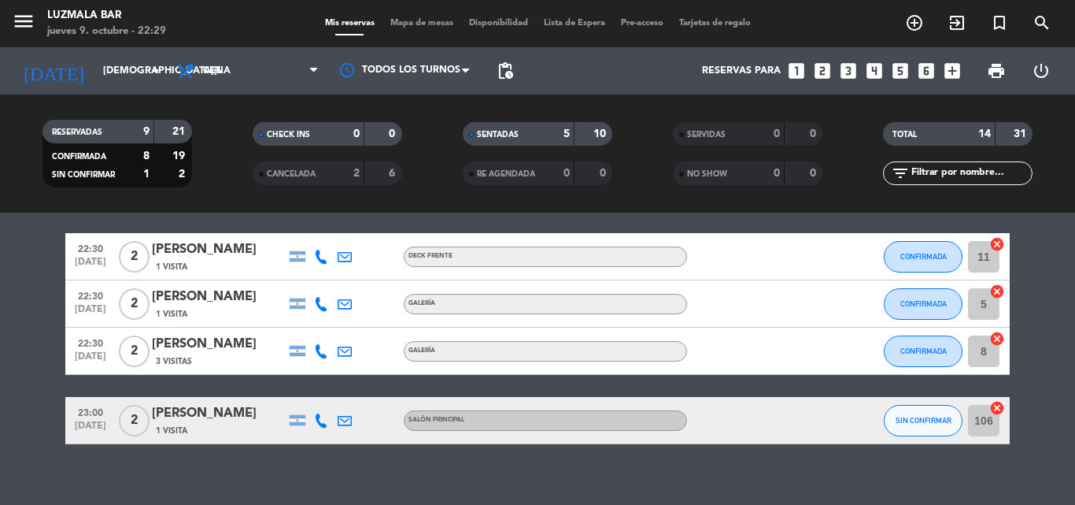
scroll to position [630, 0]
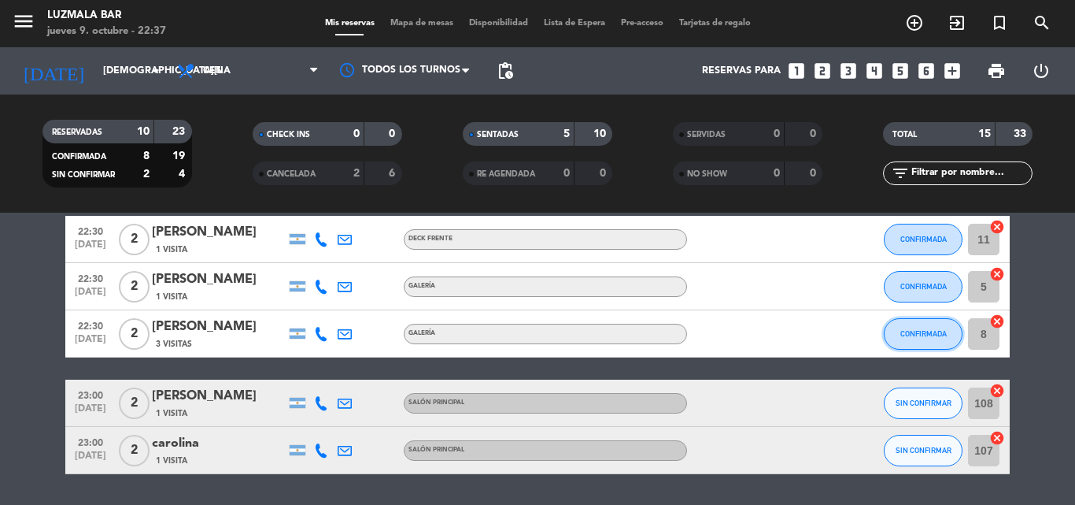
click at [945, 343] on button "CONFIRMADA" at bounding box center [923, 333] width 79 height 31
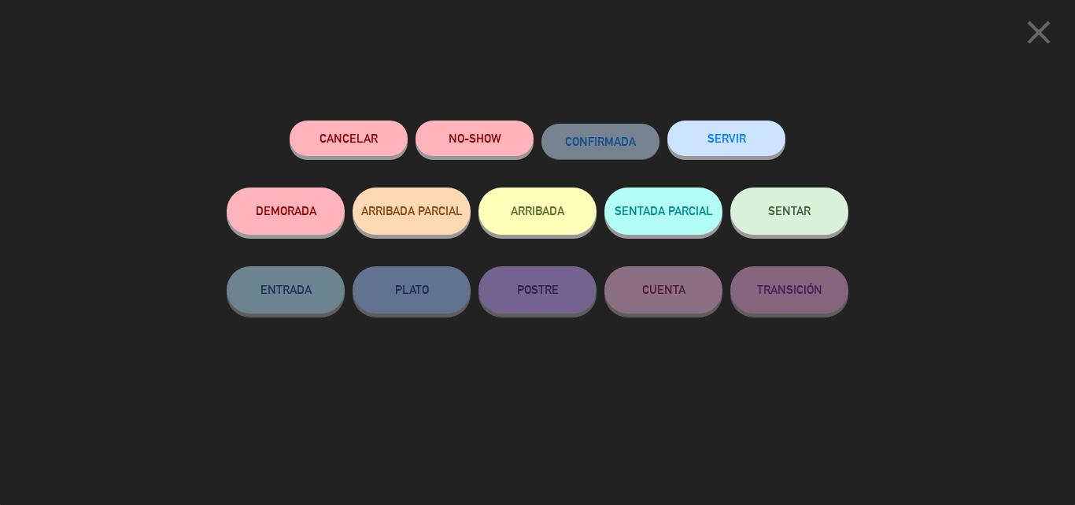
click at [783, 216] on span "SENTAR" at bounding box center [789, 210] width 43 height 13
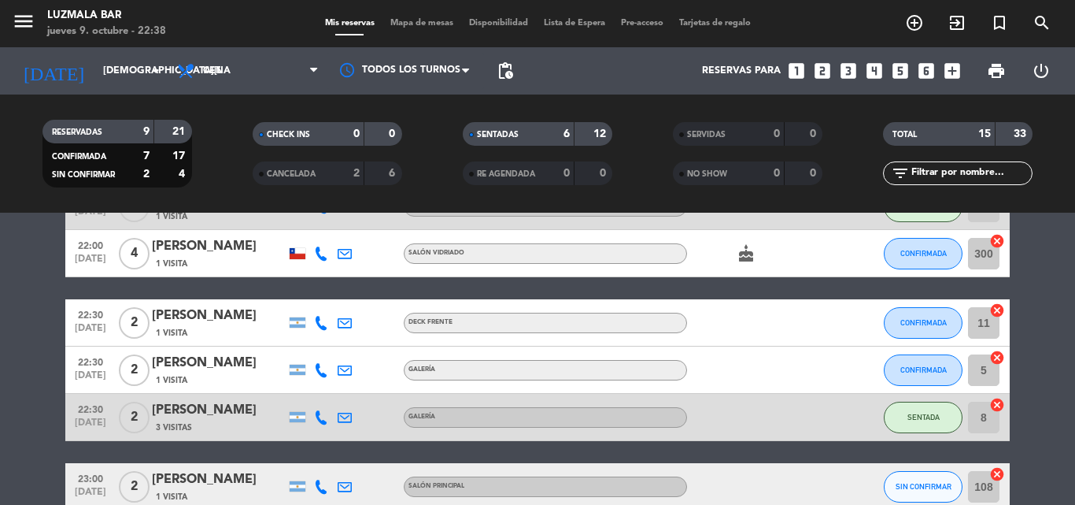
scroll to position [520, 0]
